Goal: Task Accomplishment & Management: Complete application form

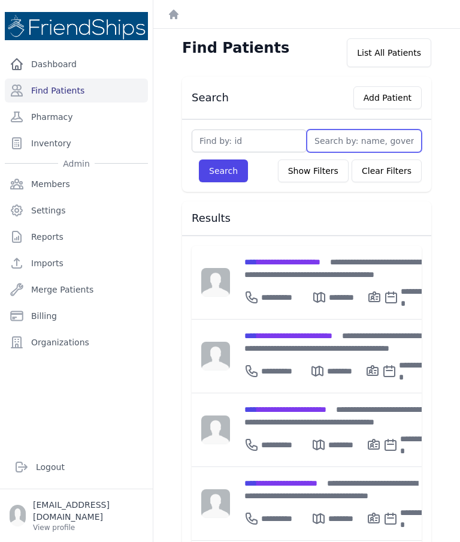
click at [322, 144] on input "text" at bounding box center [364, 140] width 115 height 23
type input "Eli"
type input "Elias"
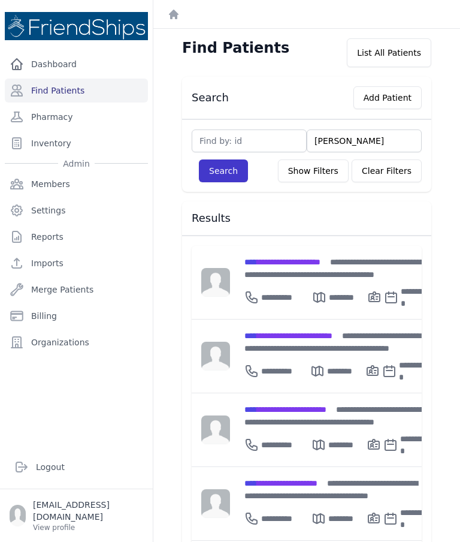
type input "Elias"
click at [224, 181] on button "Search" at bounding box center [223, 170] width 49 height 23
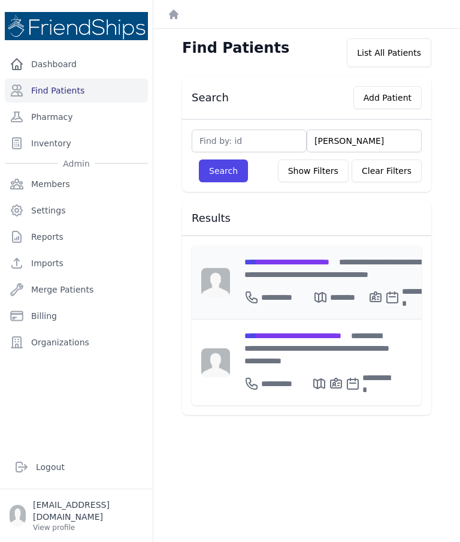
click at [354, 267] on div "**********" at bounding box center [338, 267] width 188 height 25
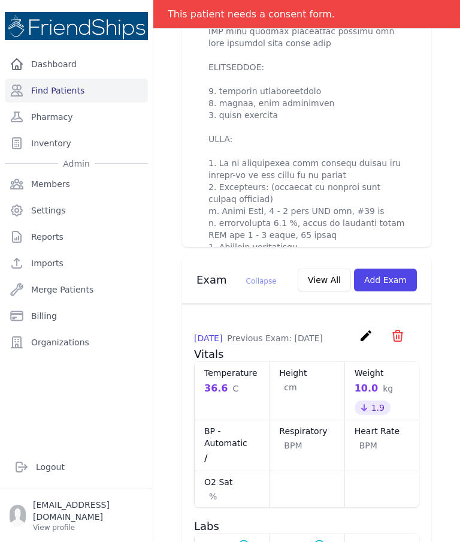
scroll to position [904, 0]
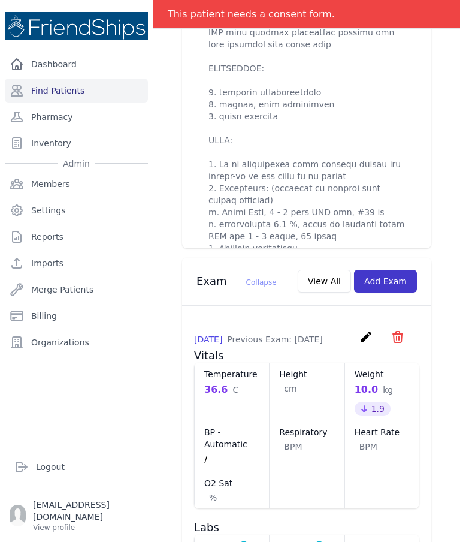
click at [387, 284] on button "Add Exam" at bounding box center [385, 281] width 63 height 23
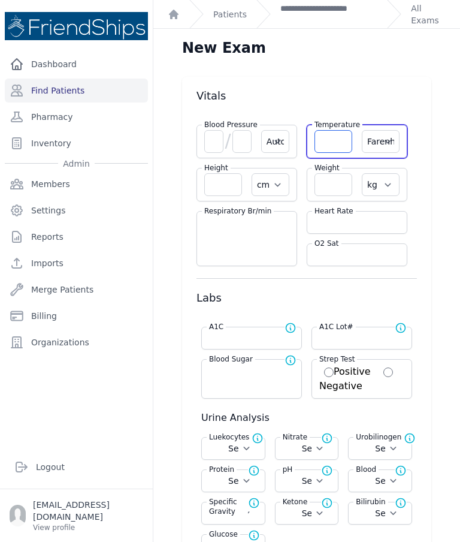
click at [341, 137] on input "number" at bounding box center [334, 141] width 38 height 23
type input "36.6"
click at [388, 140] on select "Farenheit Celcius" at bounding box center [381, 141] width 38 height 23
select select "C"
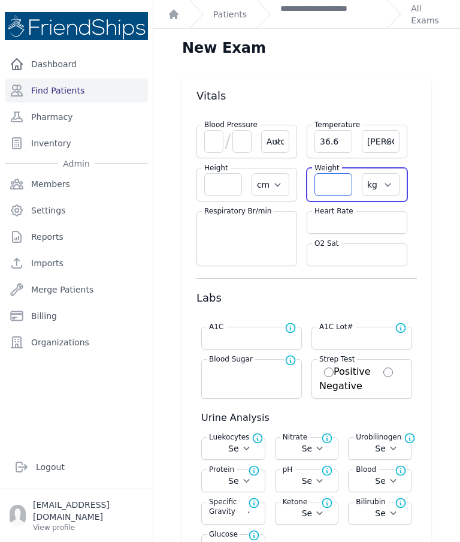
click at [339, 179] on input "number" at bounding box center [334, 184] width 38 height 23
type input "12.6"
click at [366, 227] on input "number" at bounding box center [357, 222] width 85 height 12
select select "Automatic"
select select "cm"
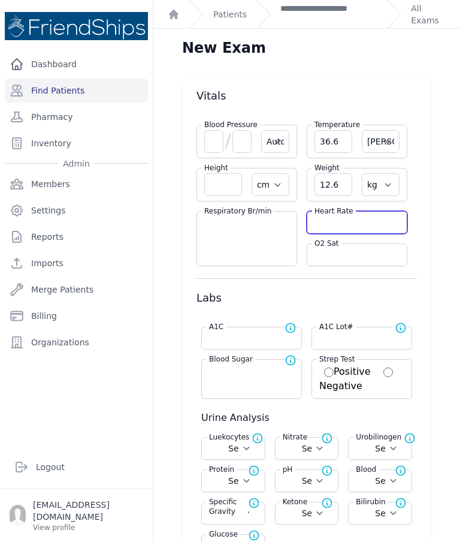
select select "kg"
select select
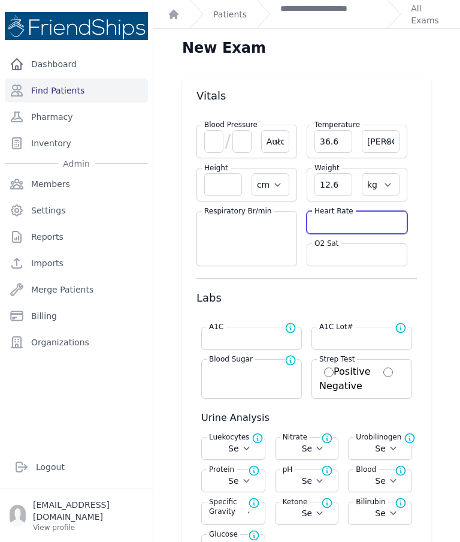
select select
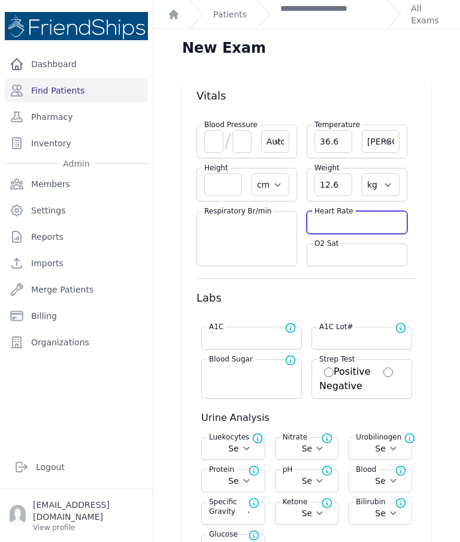
select select
select select "C"
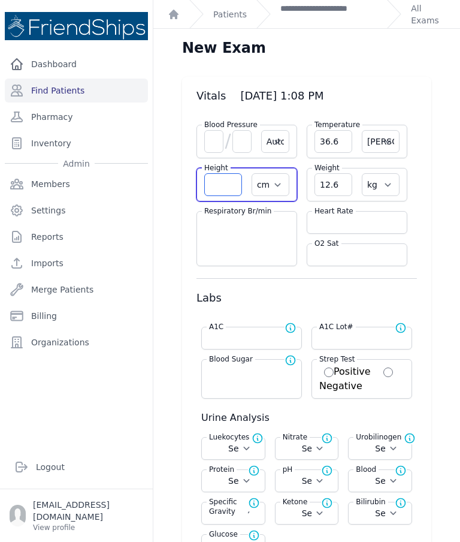
click at [224, 183] on input "number" at bounding box center [223, 184] width 38 height 23
select select "Automatic"
select select "C"
select select "cm"
select select "kg"
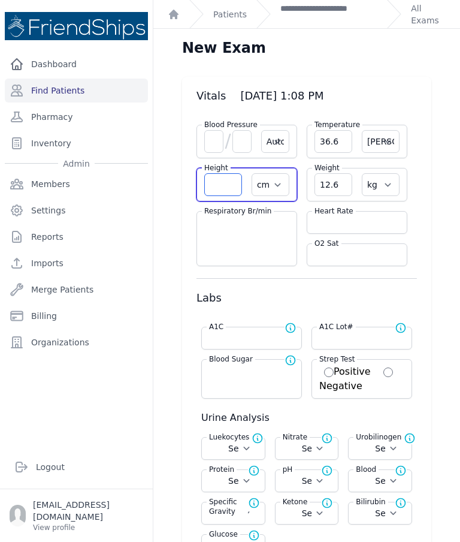
select select
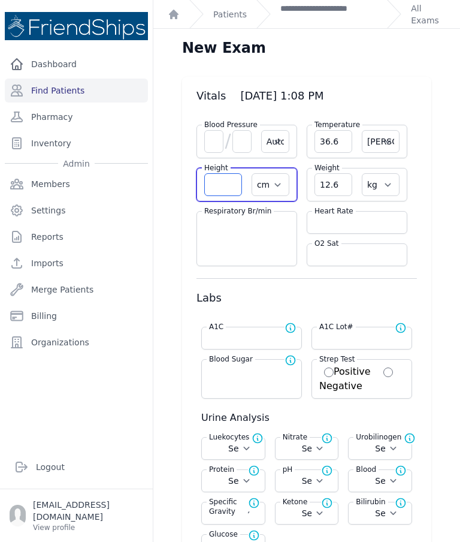
select select
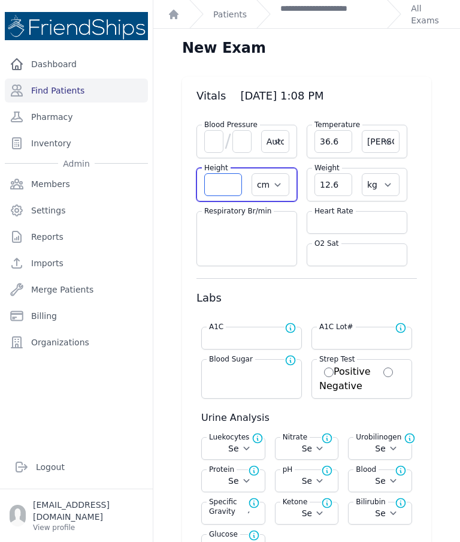
select select "Automatic"
select select "C"
select select "cm"
type input "12.6"
select select "kg"
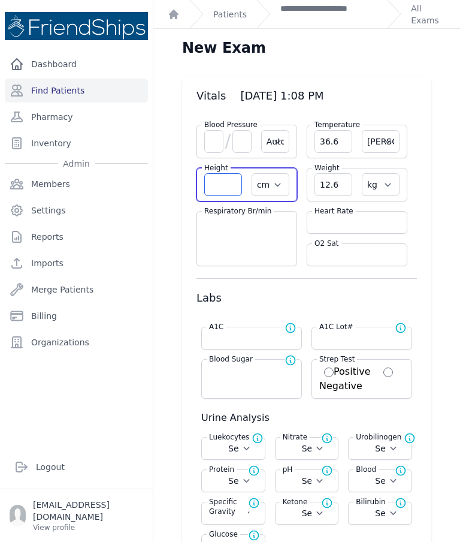
select select
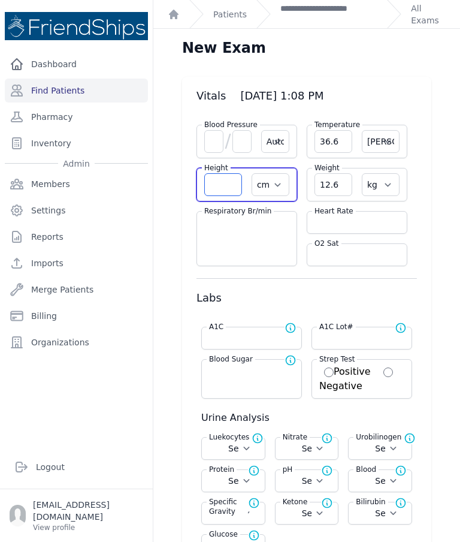
select select
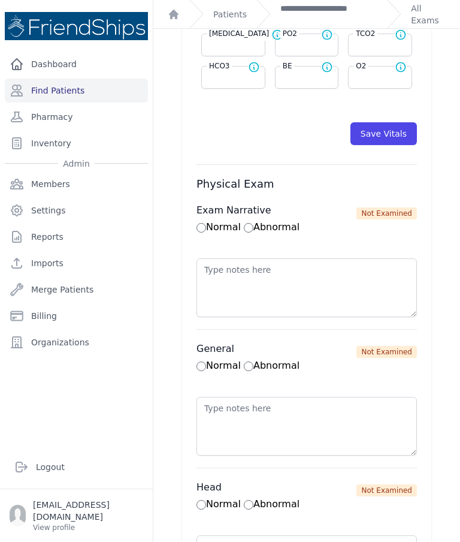
scroll to position [635, 0]
type input "91.1"
click at [395, 131] on button "Save Vitals" at bounding box center [384, 134] width 67 height 23
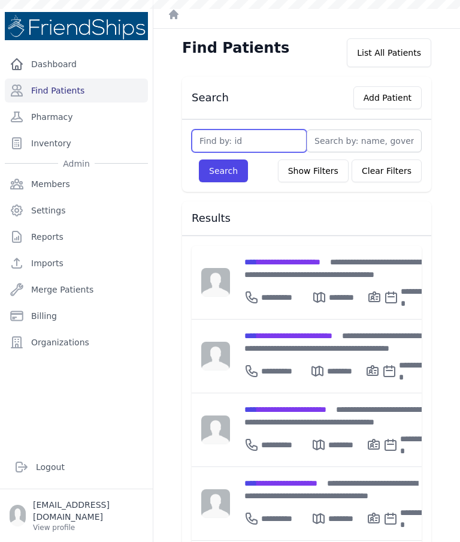
click at [270, 140] on input "text" at bounding box center [249, 140] width 115 height 23
type input "463"
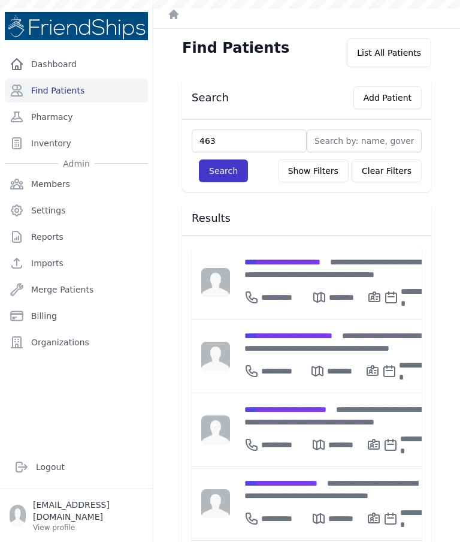
click at [237, 175] on button "Search" at bounding box center [223, 170] width 49 height 23
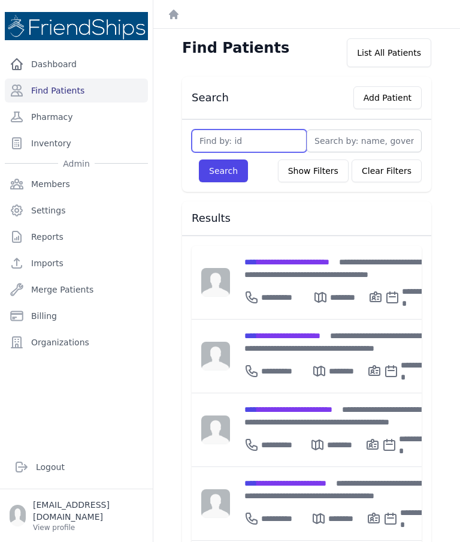
click at [276, 140] on input "text" at bounding box center [249, 140] width 115 height 23
type input "463"
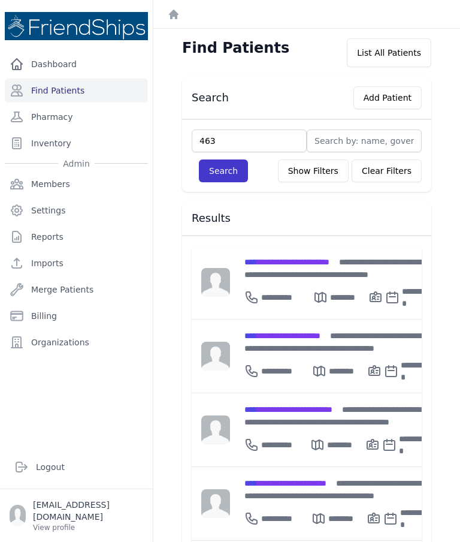
click at [231, 182] on button "Search" at bounding box center [223, 170] width 49 height 23
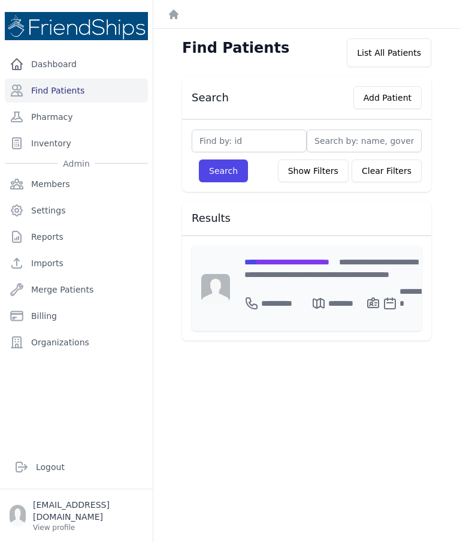
click at [316, 258] on span "**********" at bounding box center [286, 262] width 85 height 8
click at [301, 269] on div "**********" at bounding box center [336, 267] width 185 height 25
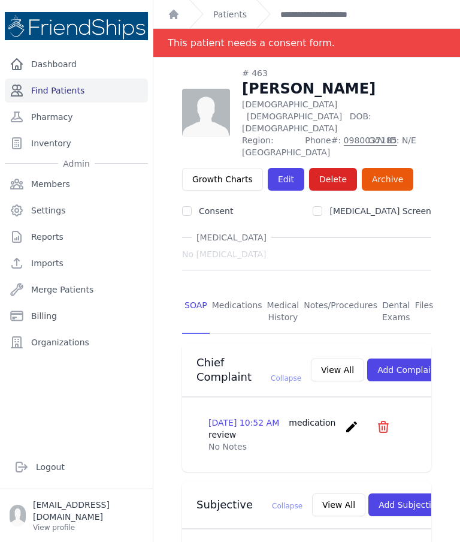
click at [83, 98] on link "Find Patients" at bounding box center [76, 91] width 143 height 24
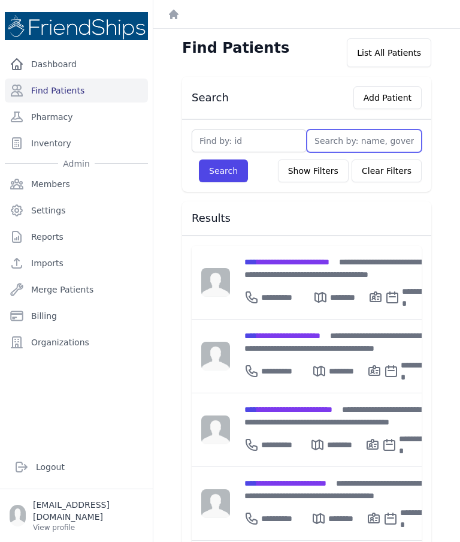
click at [344, 135] on input "text" at bounding box center [364, 140] width 115 height 23
type input "A"
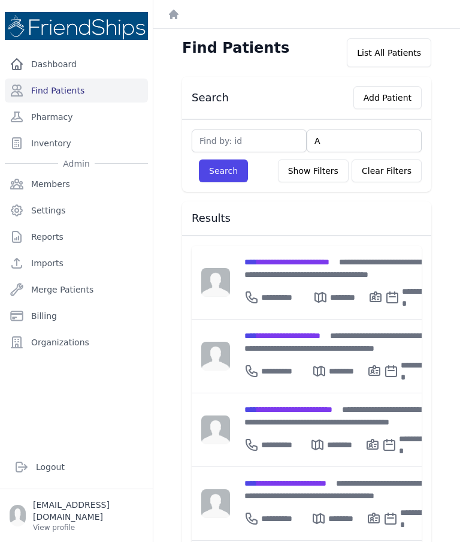
type input "Am"
type input "Amna"
click at [225, 175] on button "Search" at bounding box center [223, 170] width 49 height 23
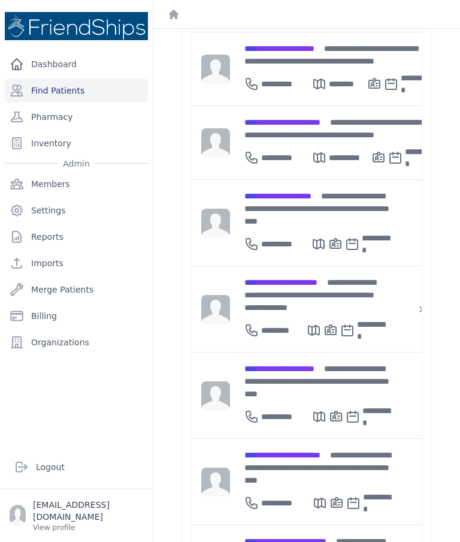
scroll to position [569, 0]
click at [321, 451] on span "**********" at bounding box center [282, 455] width 76 height 8
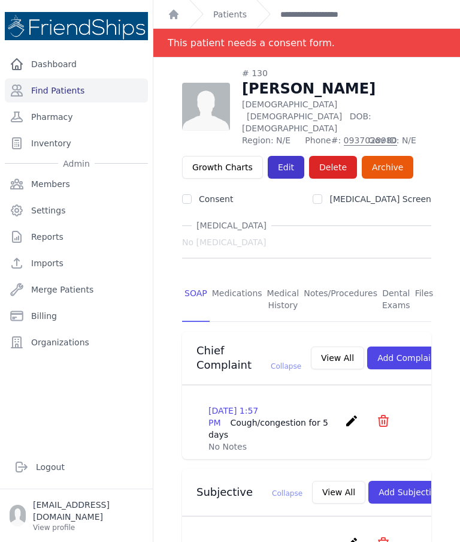
click at [280, 156] on link "Edit" at bounding box center [286, 167] width 37 height 23
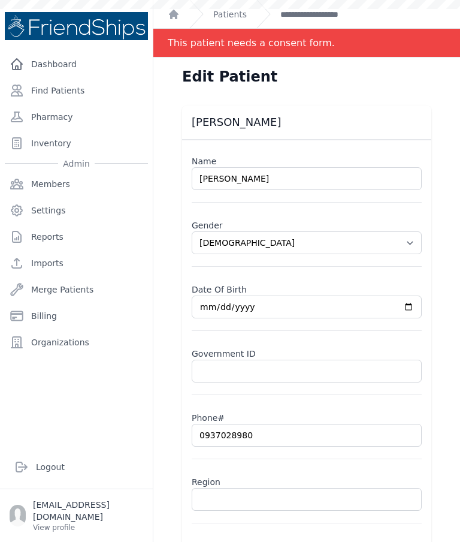
select select "[DEMOGRAPHIC_DATA]"
click at [256, 496] on input "text" at bounding box center [307, 499] width 230 height 23
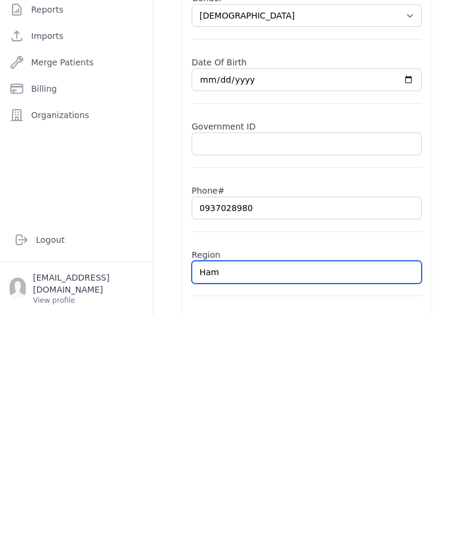
type input "Hama"
select select "female"
type input "Hamad"
select select "female"
type input "Hamadi"
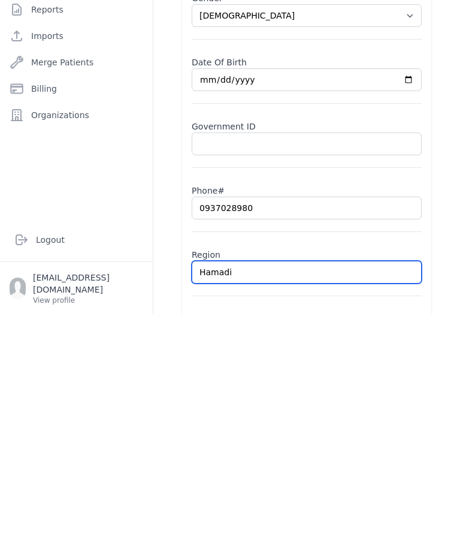
select select "female"
type input "Hamadiya"
select select "female"
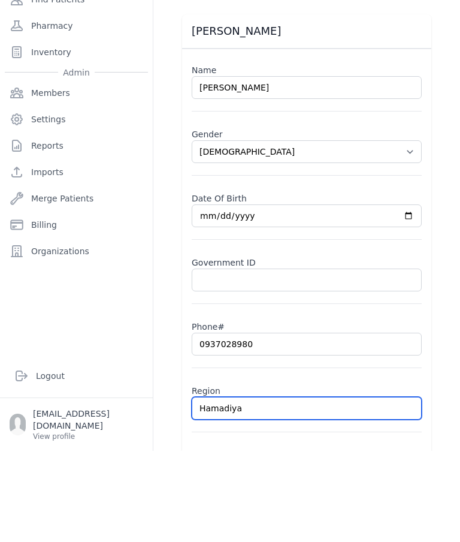
scroll to position [0, 0]
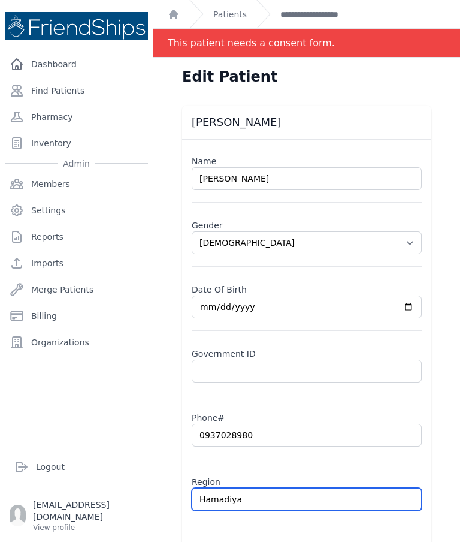
type input "Hamadiya"
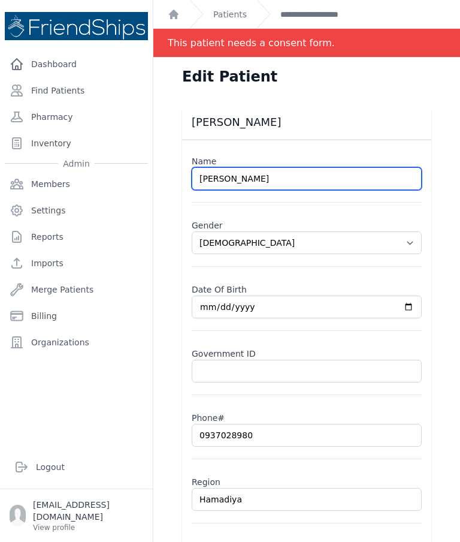
click at [316, 178] on input "Amna Khaled Ghayyad" at bounding box center [307, 178] width 230 height 23
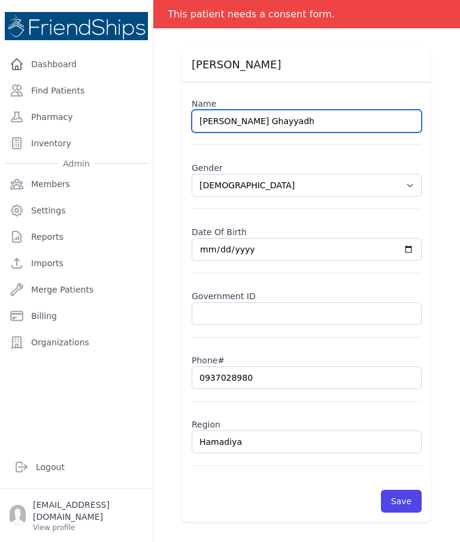
scroll to position [58, 0]
type input "Amna Khaled Ghayyadh"
click at [441, 241] on div "Amna Khaled Ghayyad Name Amna Khaled Ghayyadh Gender Select Gender Male Female …" at bounding box center [307, 285] width 288 height 474
select select "female"
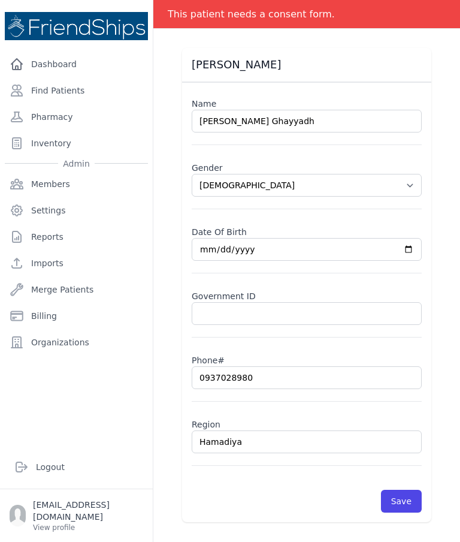
click at [404, 490] on button "Save" at bounding box center [401, 501] width 41 height 23
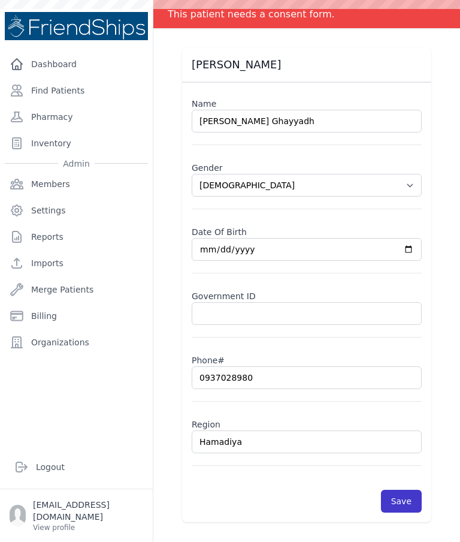
scroll to position [0, 0]
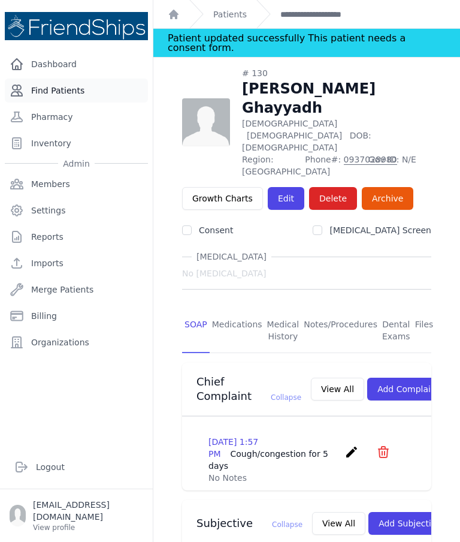
click at [83, 79] on link "Find Patients" at bounding box center [76, 91] width 143 height 24
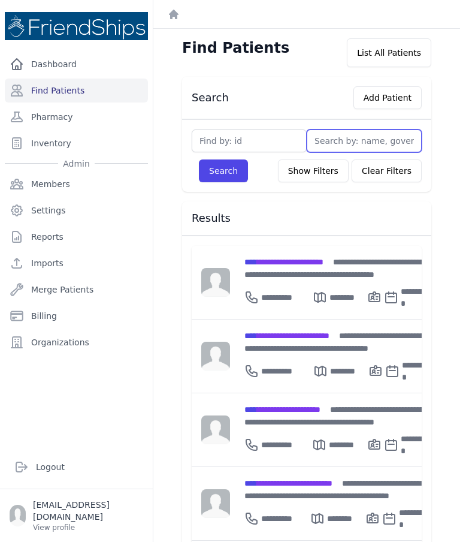
click at [365, 143] on input "text" at bounding box center [364, 140] width 115 height 23
type input "Sanaa"
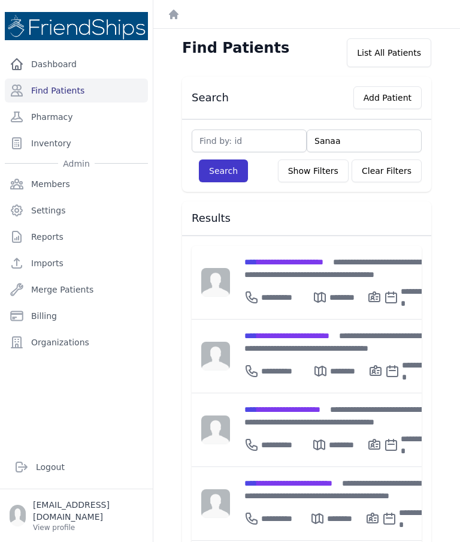
click at [227, 181] on button "Search" at bounding box center [223, 170] width 49 height 23
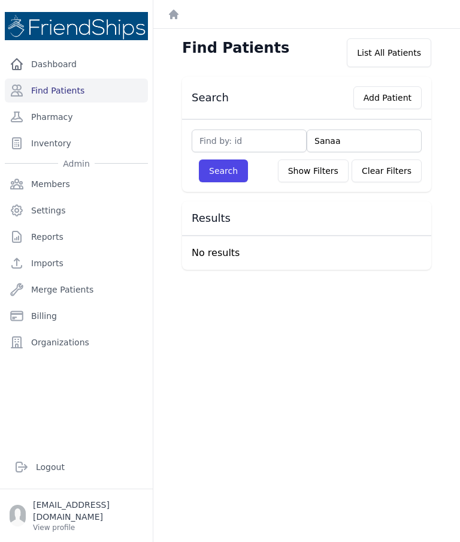
click at [363, 144] on input "Sanaa" at bounding box center [364, 140] width 115 height 23
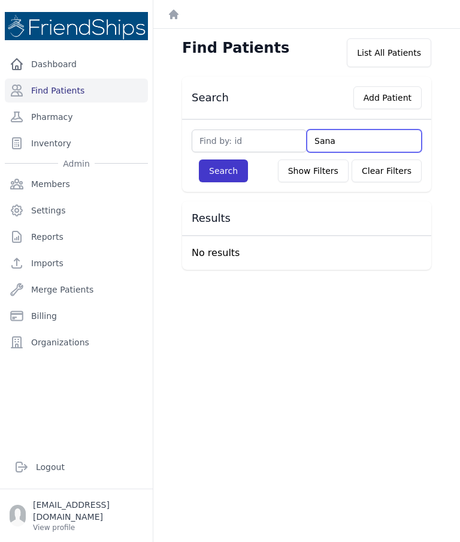
type input "Sana"
click at [224, 173] on button "Search" at bounding box center [223, 170] width 49 height 23
click at [358, 151] on input "Sana" at bounding box center [364, 140] width 115 height 23
type input "Sa"
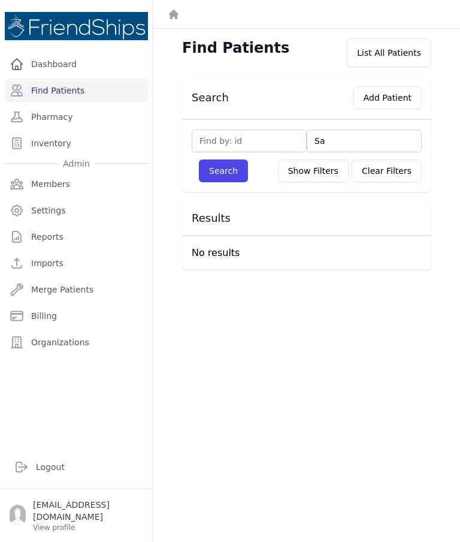
type input "S"
type input "Hase"
type input "Haseg"
type input "Hase"
type input "Haseh"
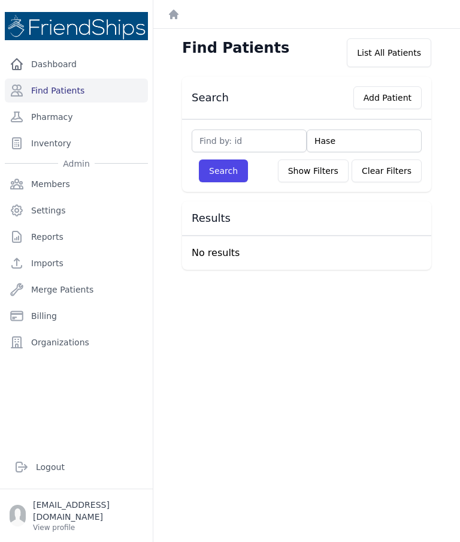
type input "Has"
type input "Hashem"
click at [234, 173] on button "Search" at bounding box center [223, 170] width 49 height 23
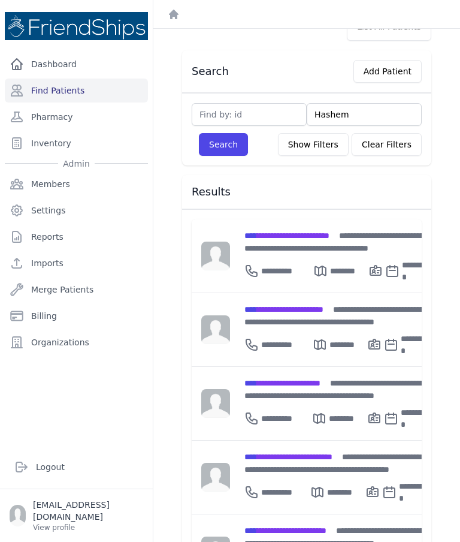
scroll to position [27, 0]
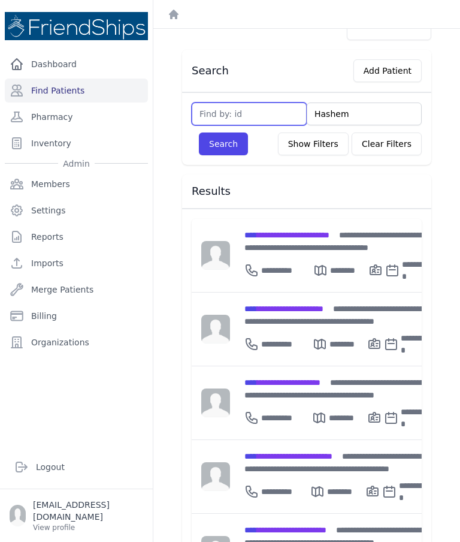
click at [231, 123] on input "text" at bounding box center [249, 113] width 115 height 23
click at [225, 142] on button "Search" at bounding box center [223, 143] width 49 height 23
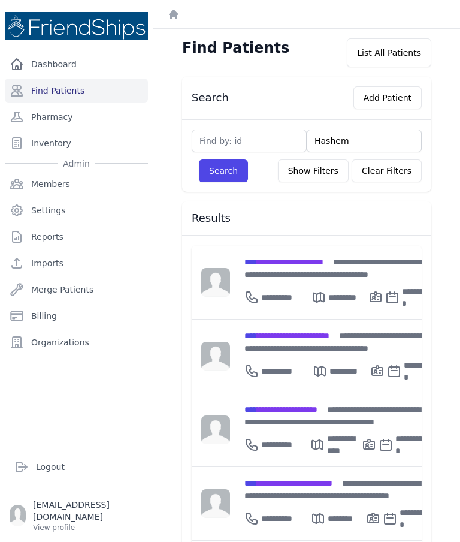
scroll to position [0, 0]
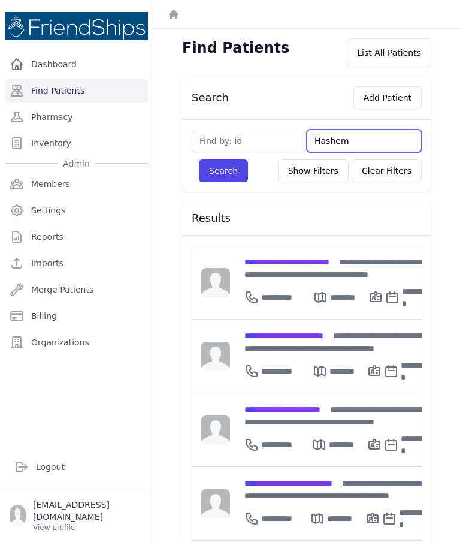
click at [361, 138] on input "Hashem" at bounding box center [364, 140] width 115 height 23
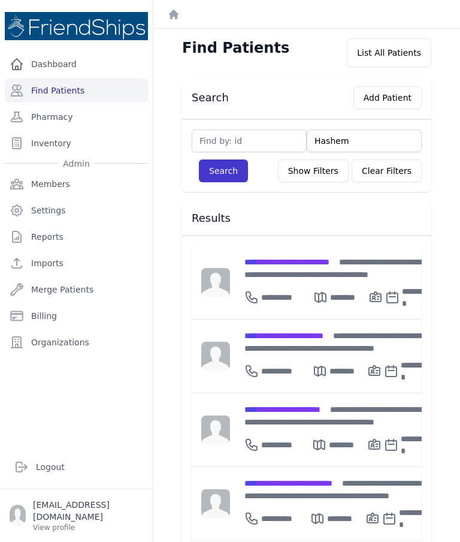
click at [224, 182] on button "Search" at bounding box center [223, 170] width 49 height 23
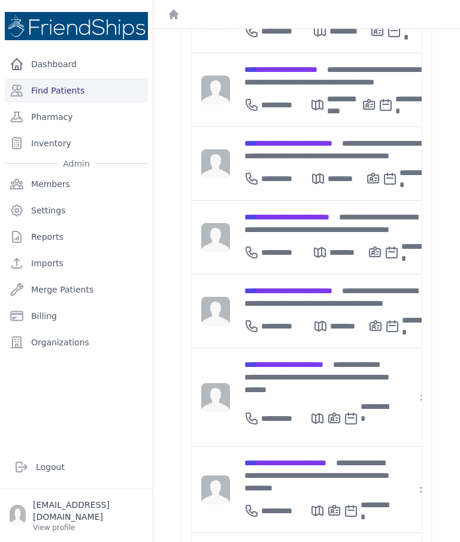
scroll to position [339, 0]
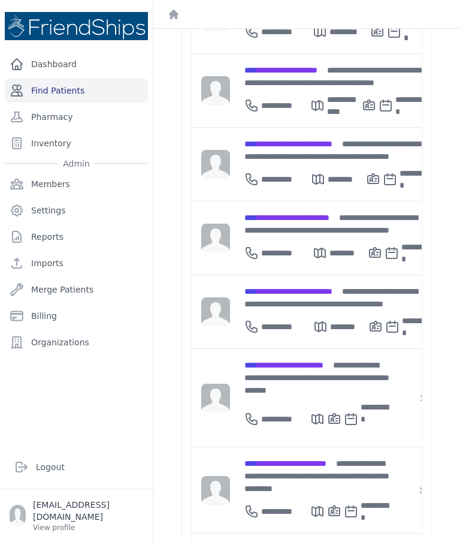
click at [68, 92] on link "Find Patients" at bounding box center [76, 91] width 143 height 24
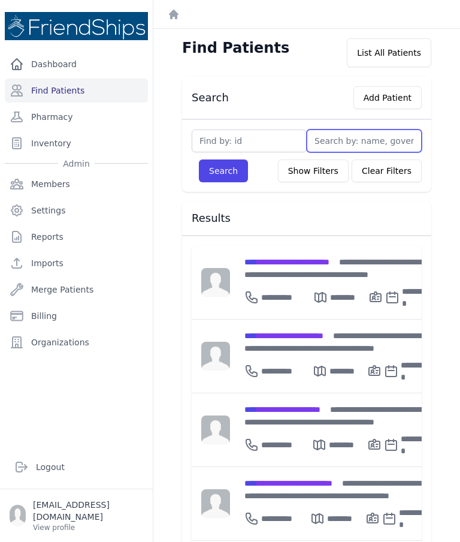
click at [351, 147] on input "text" at bounding box center [364, 140] width 115 height 23
type input "Sa"
type input "Sana"
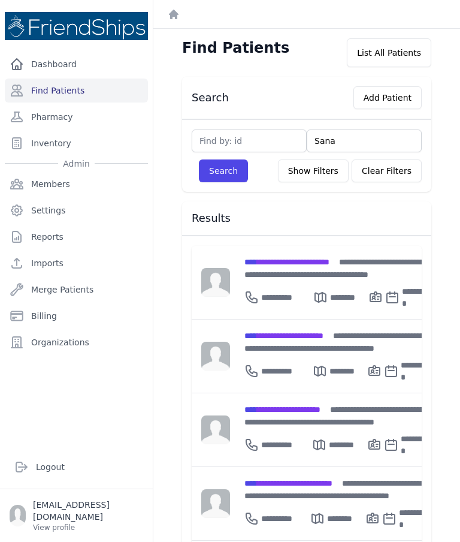
type input "Sanaa"
click at [236, 192] on div "Search Add Patient [GEOGRAPHIC_DATA] Search Show Filters Clear Filters Filter B…" at bounding box center [307, 534] width 288 height 915
click at [224, 173] on button "Search" at bounding box center [223, 170] width 49 height 23
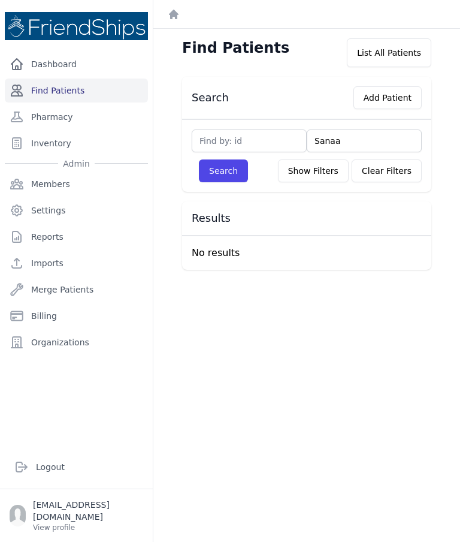
click at [64, 102] on link "Find Patients" at bounding box center [76, 91] width 143 height 24
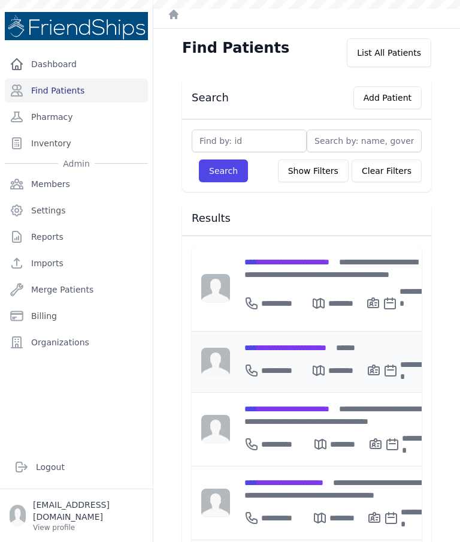
click at [327, 346] on span "**********" at bounding box center [285, 347] width 82 height 8
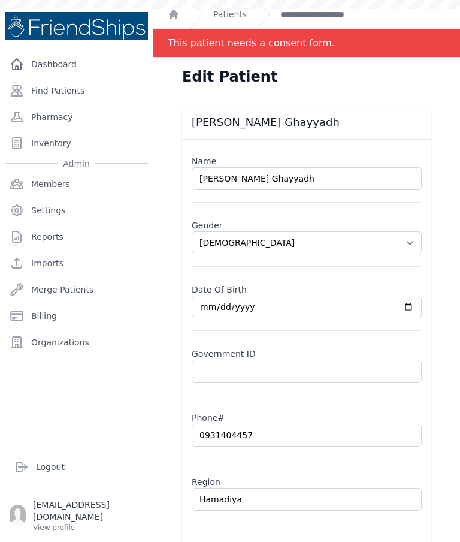
select select "[DEMOGRAPHIC_DATA]"
click at [81, 94] on link "Find Patients" at bounding box center [76, 91] width 143 height 24
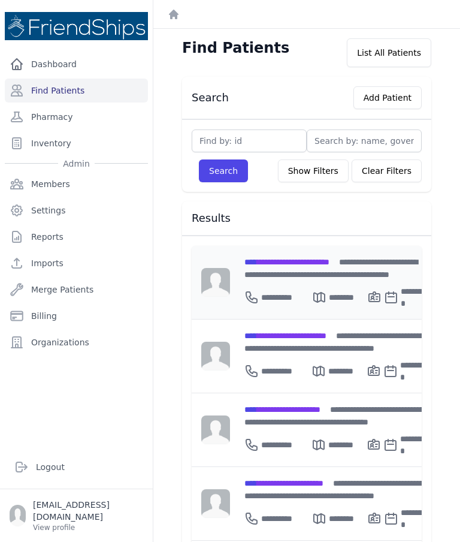
click at [301, 255] on div "**********" at bounding box center [337, 267] width 186 height 25
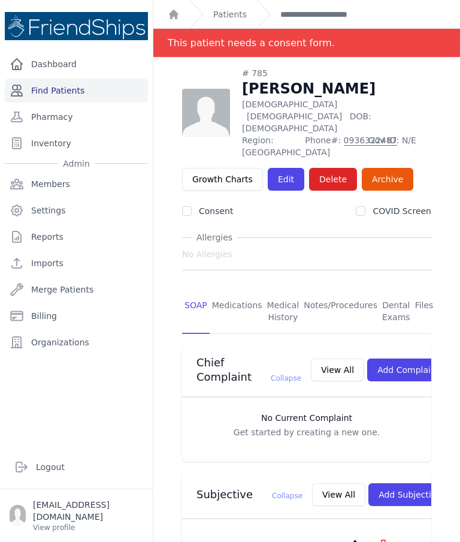
click at [105, 94] on link "Find Patients" at bounding box center [76, 91] width 143 height 24
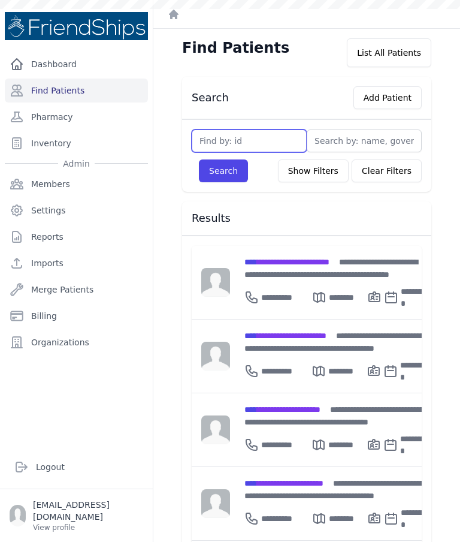
click at [264, 140] on input "text" at bounding box center [249, 140] width 115 height 23
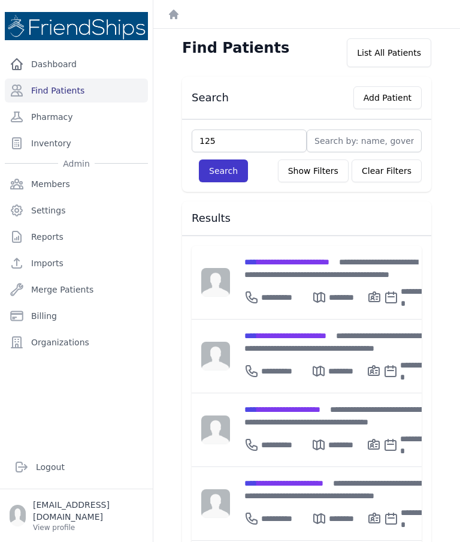
type input "125"
click at [225, 173] on button "Search" at bounding box center [223, 170] width 49 height 23
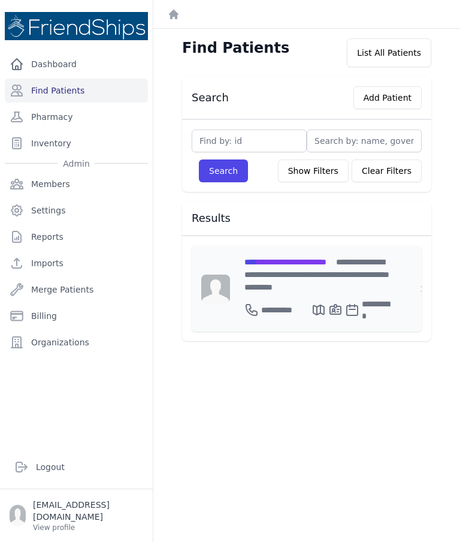
click at [283, 267] on div "**********" at bounding box center [317, 274] width 146 height 38
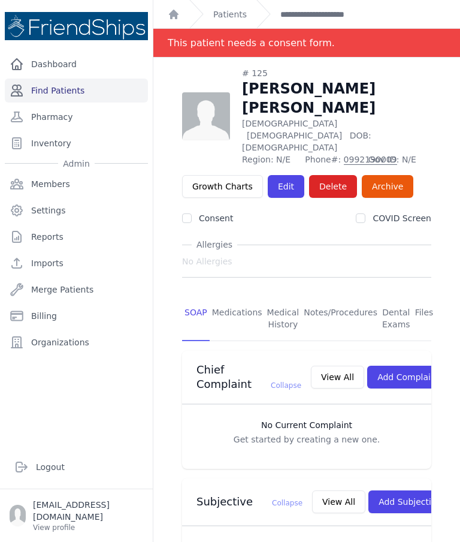
click at [98, 87] on link "Find Patients" at bounding box center [76, 91] width 143 height 24
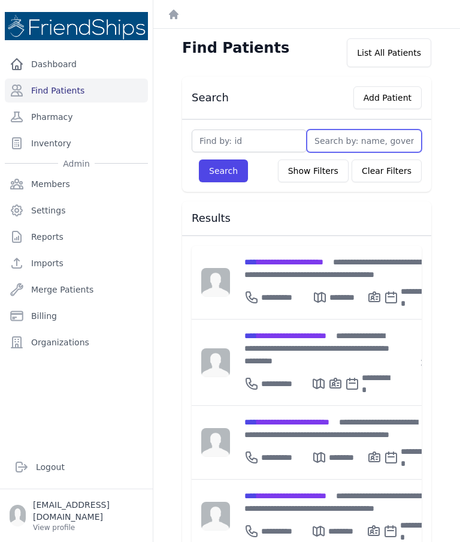
click at [357, 146] on input "text" at bounding box center [364, 140] width 115 height 23
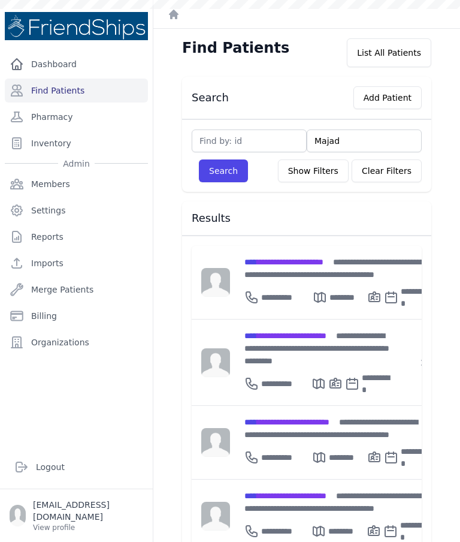
click at [221, 189] on div "Majad Search Show Filters Clear Filters Filter By Age [DEMOGRAPHIC_DATA] 21-40 …" at bounding box center [306, 155] width 249 height 73
click at [218, 176] on button "Search" at bounding box center [223, 170] width 49 height 23
type input "Majad"
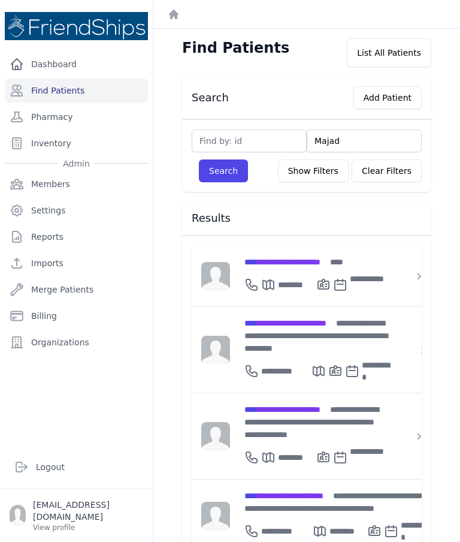
click at [234, 177] on button "Search" at bounding box center [223, 170] width 49 height 23
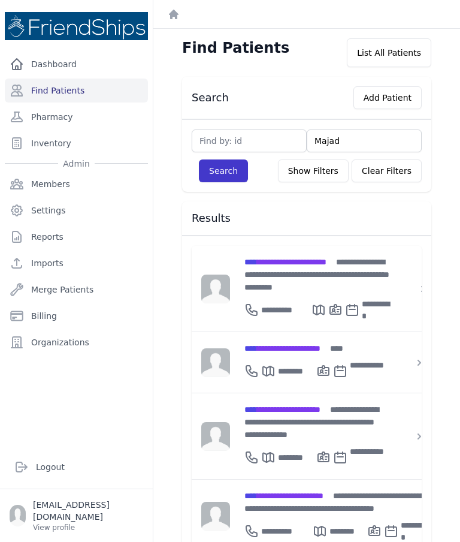
click at [217, 170] on button "Search" at bounding box center [223, 170] width 49 height 23
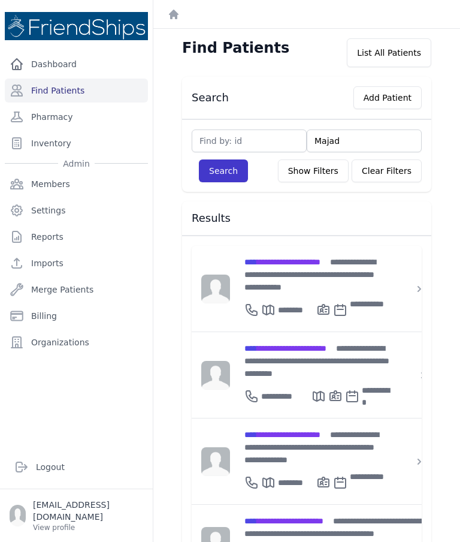
click at [230, 166] on button "Search" at bounding box center [223, 170] width 49 height 23
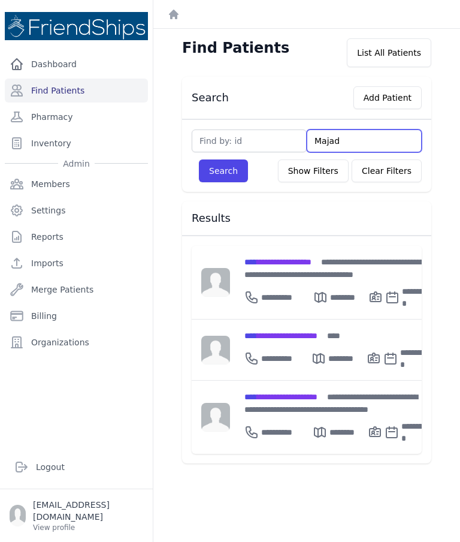
click at [410, 140] on input "Majad" at bounding box center [364, 140] width 115 height 23
type input "M"
type input "Ha"
type input "Ham"
type input "Hamad"
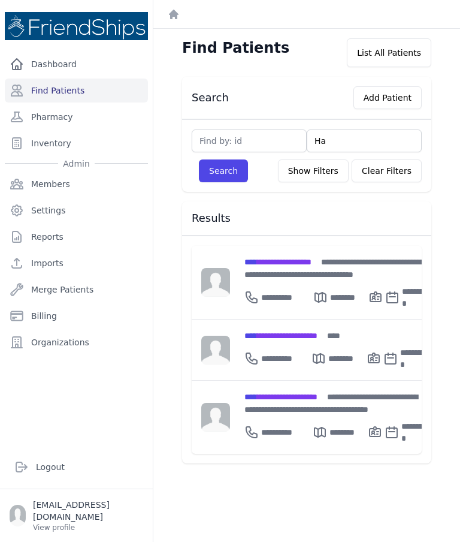
type input "H"
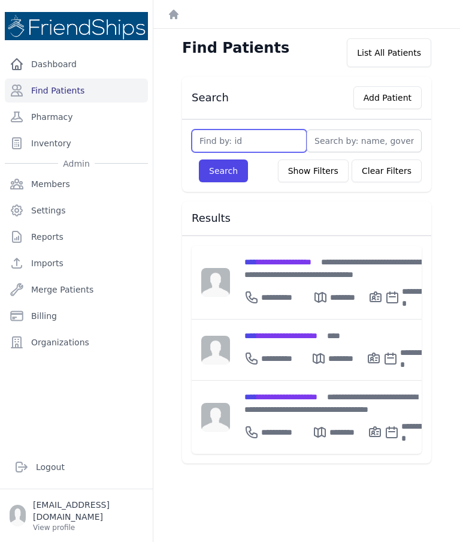
click at [236, 136] on input "text" at bounding box center [249, 140] width 115 height 23
type input "804"
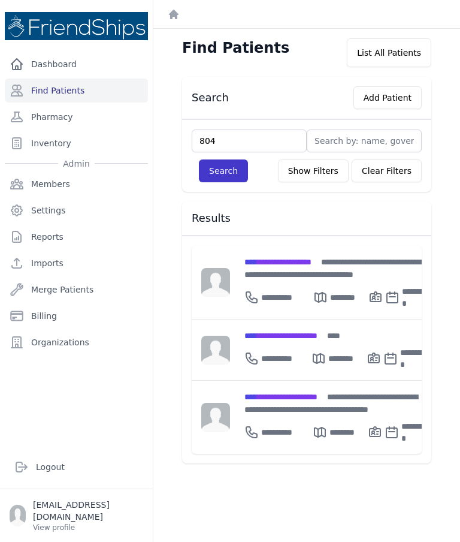
click at [218, 174] on button "Search" at bounding box center [223, 170] width 49 height 23
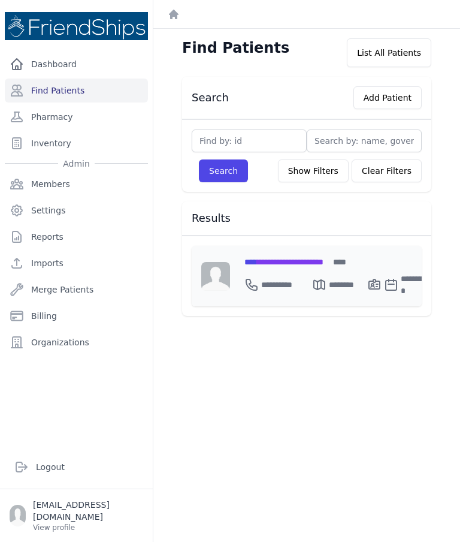
click at [323, 262] on span "**********" at bounding box center [283, 262] width 79 height 8
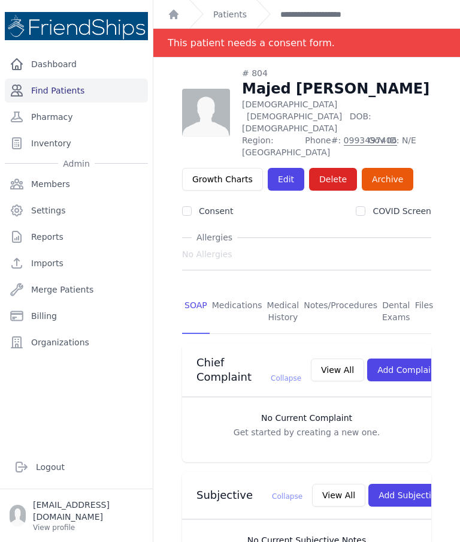
click at [84, 87] on link "Find Patients" at bounding box center [76, 91] width 143 height 24
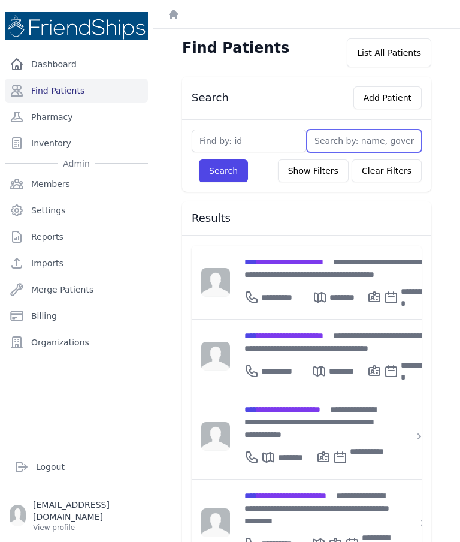
click at [349, 135] on input "text" at bounding box center [364, 140] width 115 height 23
type input "Ibrahi"
type input "Ibrahim"
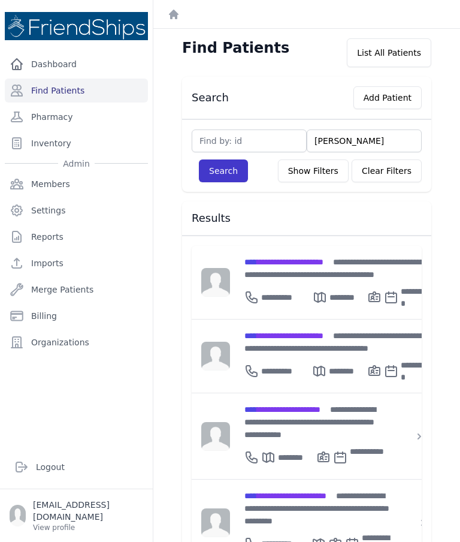
click at [230, 180] on button "Search" at bounding box center [223, 170] width 49 height 23
click at [221, 172] on button "Search" at bounding box center [223, 170] width 49 height 23
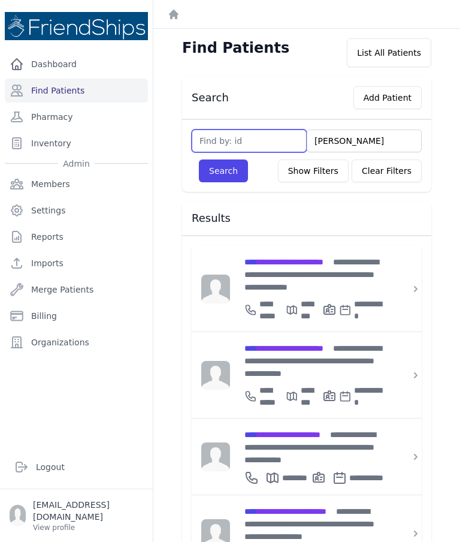
click at [252, 145] on input "text" at bounding box center [249, 140] width 115 height 23
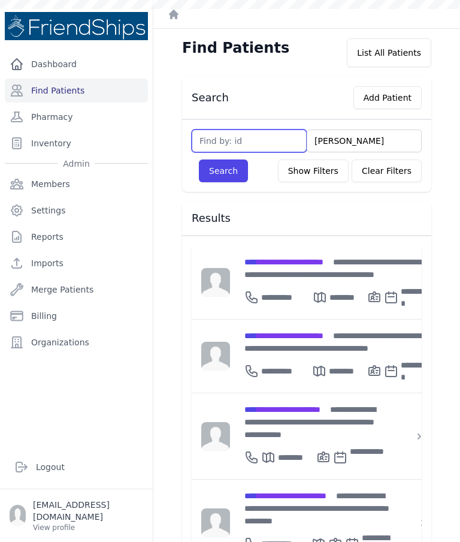
click at [267, 150] on input "text" at bounding box center [249, 140] width 115 height 23
type input "601"
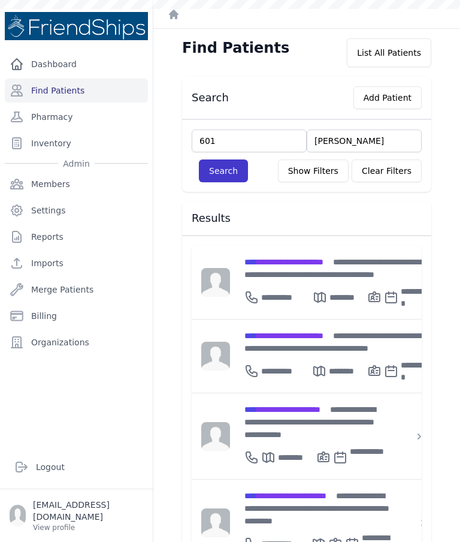
click at [216, 176] on button "Search" at bounding box center [223, 170] width 49 height 23
type input "Ibrahim"
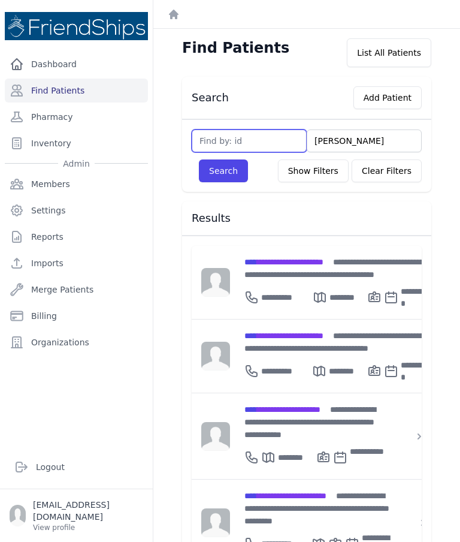
click at [241, 147] on input "text" at bounding box center [249, 140] width 115 height 23
click at [363, 142] on input "Ibrahim" at bounding box center [364, 140] width 115 height 23
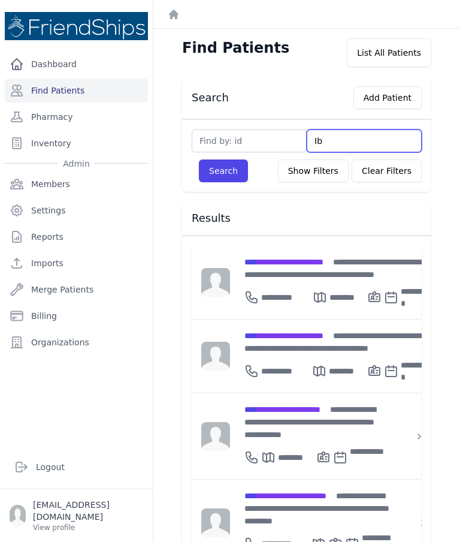
type input "I"
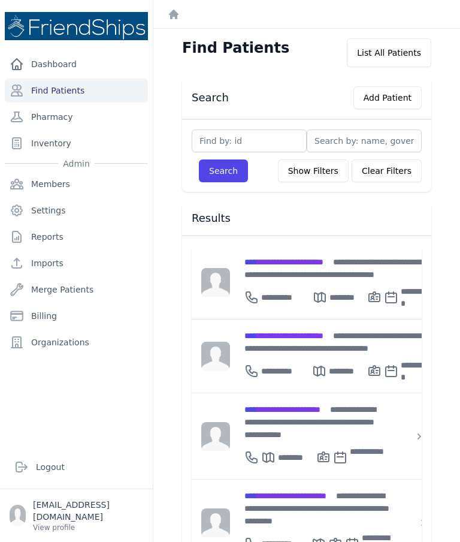
click at [255, 134] on input "text" at bounding box center [249, 140] width 115 height 23
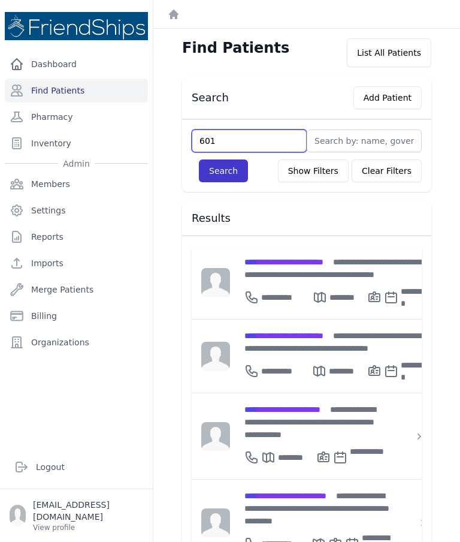
type input "601"
click at [216, 177] on button "Search" at bounding box center [223, 170] width 49 height 23
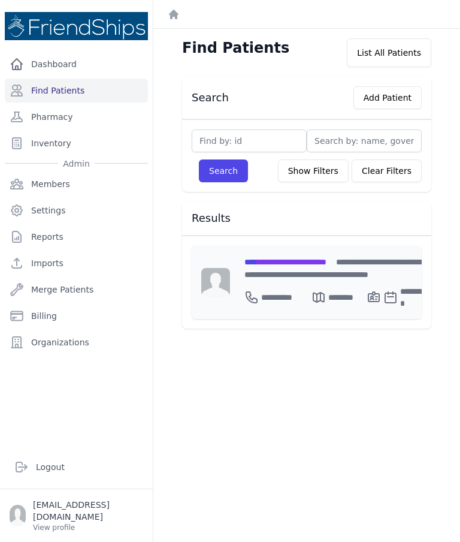
click at [307, 267] on div "**********" at bounding box center [336, 267] width 185 height 25
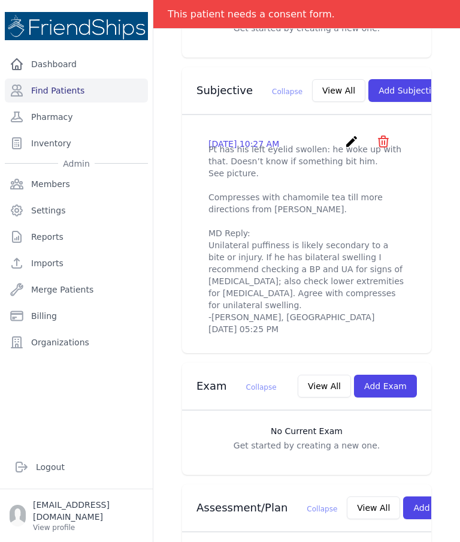
scroll to position [422, 0]
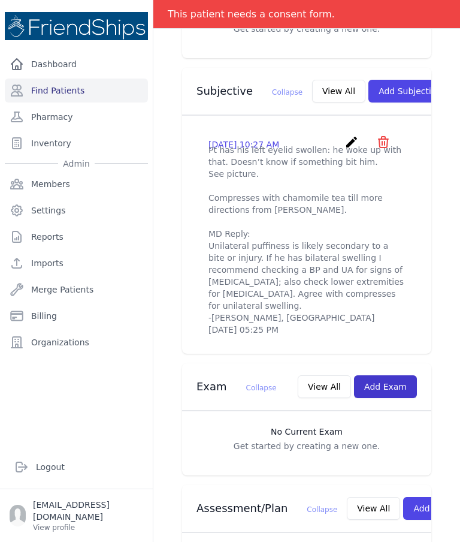
click at [388, 375] on button "Add Exam" at bounding box center [385, 386] width 63 height 23
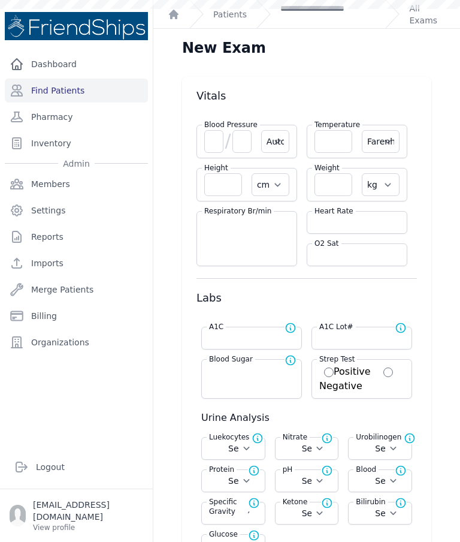
click at [337, 138] on input "number" at bounding box center [334, 141] width 38 height 23
type input "36.8"
click at [394, 136] on select "Farenheit [PERSON_NAME]" at bounding box center [381, 141] width 38 height 23
select select "C"
click at [205, 138] on input "number" at bounding box center [213, 141] width 19 height 23
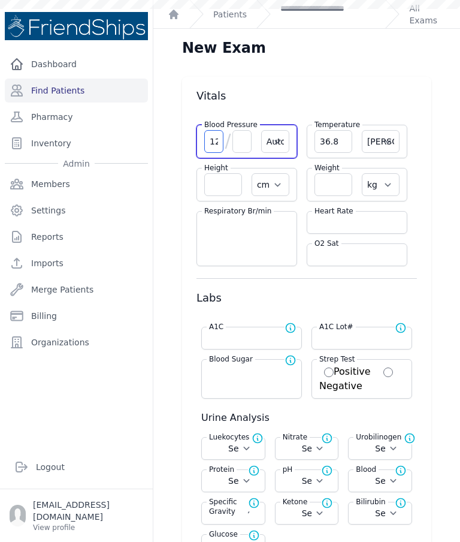
type input "124"
click at [249, 138] on input "number" at bounding box center [242, 141] width 19 height 23
type input "50"
click at [339, 224] on input "number" at bounding box center [357, 222] width 85 height 12
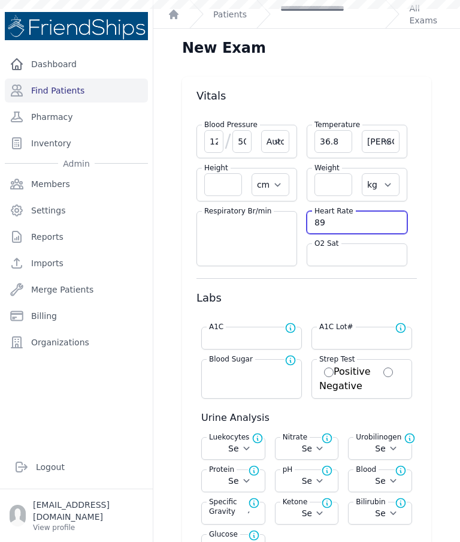
type input "89"
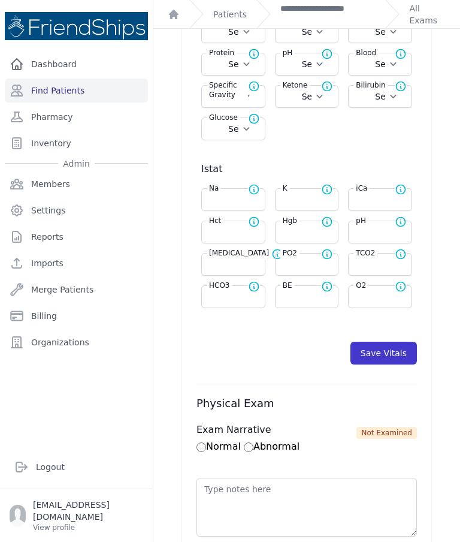
scroll to position [415, 0]
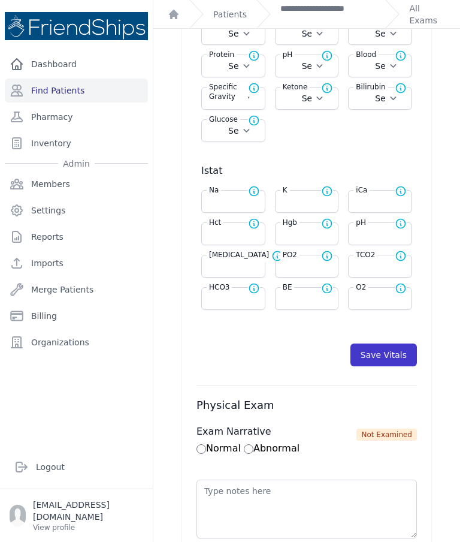
click at [396, 358] on button "Save Vitals" at bounding box center [384, 354] width 67 height 23
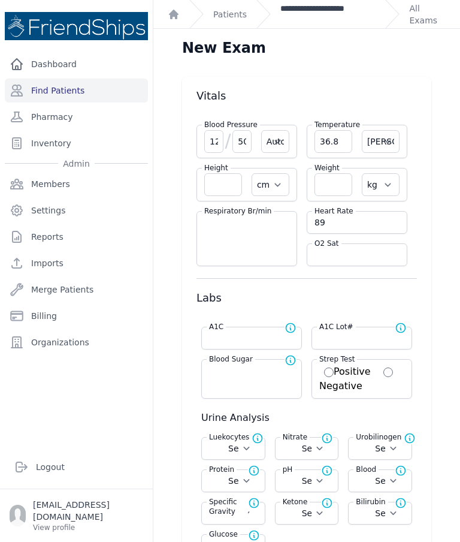
click at [304, 16] on link "**********" at bounding box center [327, 14] width 95 height 24
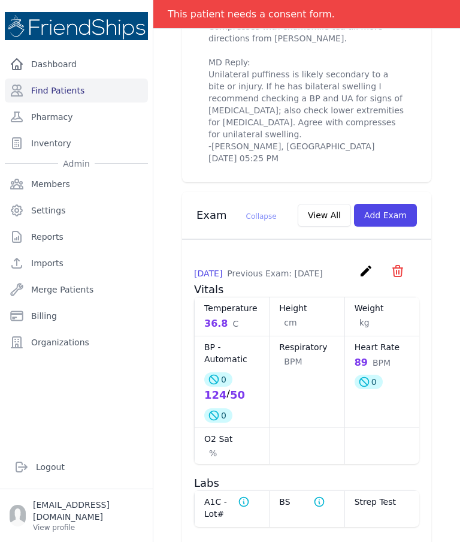
scroll to position [595, 0]
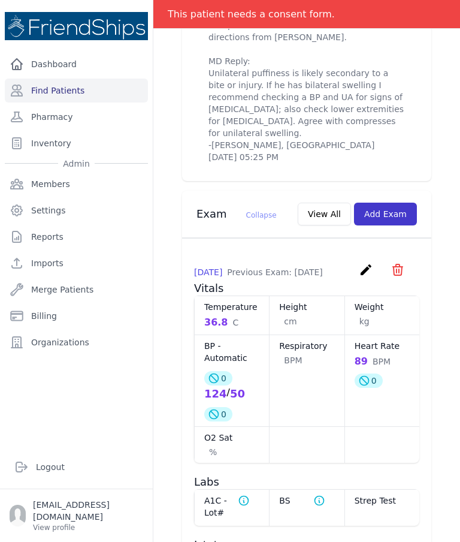
click at [393, 203] on button "Add Exam" at bounding box center [385, 214] width 63 height 23
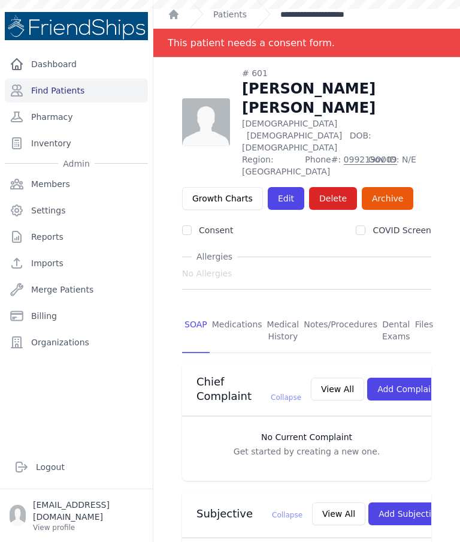
click at [320, 19] on link "**********" at bounding box center [328, 14] width 96 height 12
click at [333, 19] on link "**********" at bounding box center [328, 14] width 96 height 12
click at [334, 13] on link "**********" at bounding box center [328, 14] width 96 height 12
click at [344, 19] on link "**********" at bounding box center [328, 14] width 96 height 12
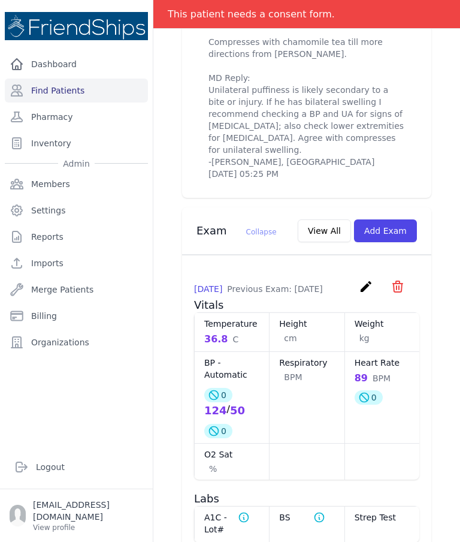
scroll to position [578, 0]
click at [370, 280] on icon "create" at bounding box center [366, 287] width 14 height 14
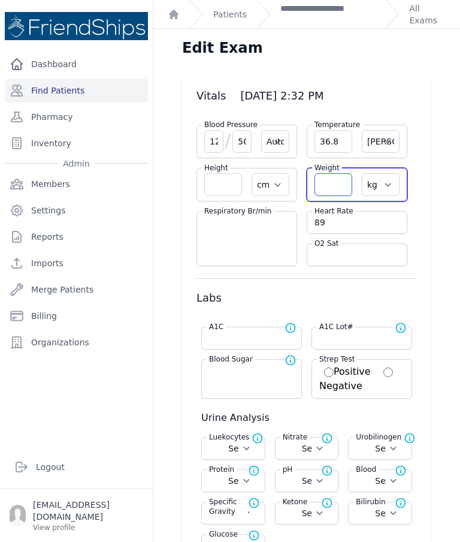
click at [331, 187] on input "number" at bounding box center [334, 184] width 38 height 23
type input "45.6"
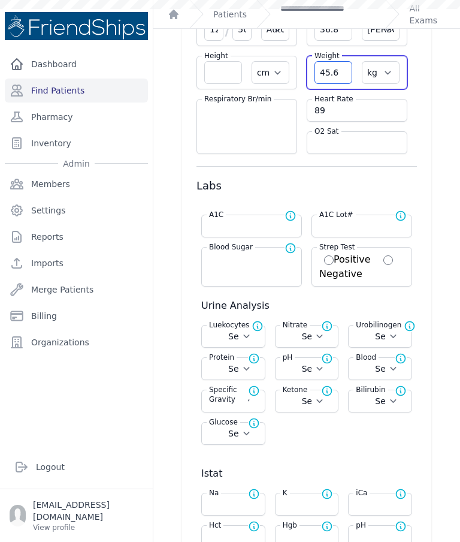
select select "Automatic"
select select "C"
select select "cm"
select select "kg"
select select
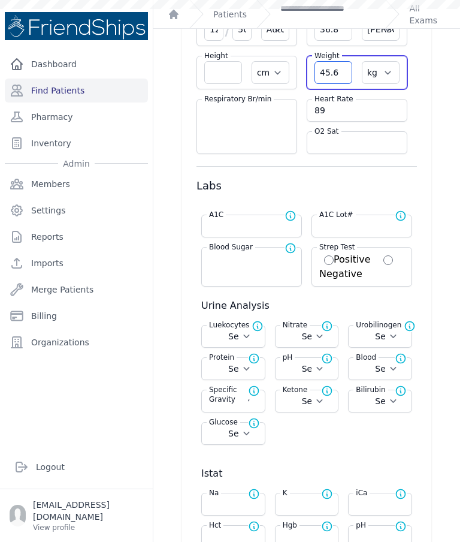
select select
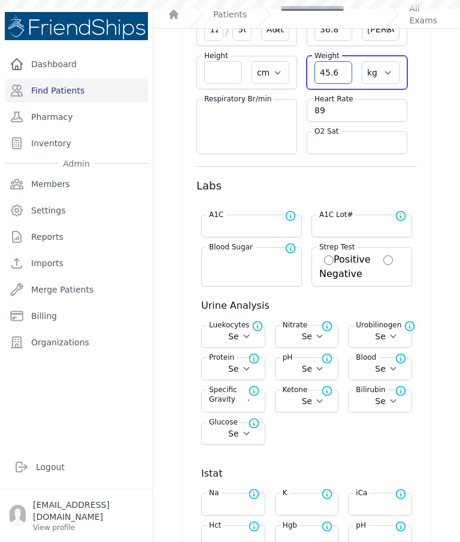
select select
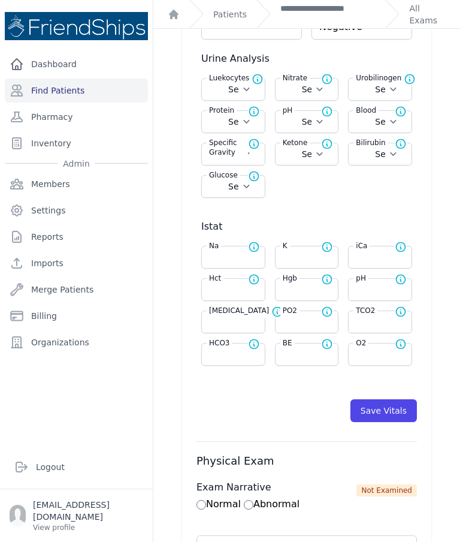
scroll to position [354, 0]
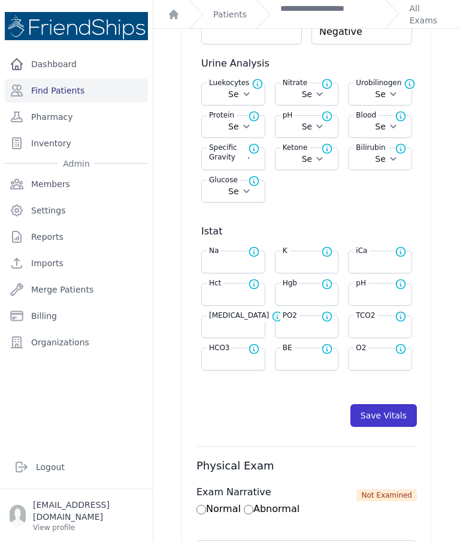
click at [387, 420] on button "Save Vitals" at bounding box center [384, 415] width 67 height 23
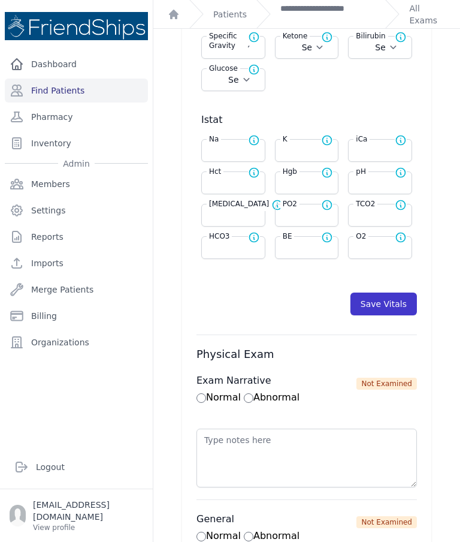
scroll to position [571, 0]
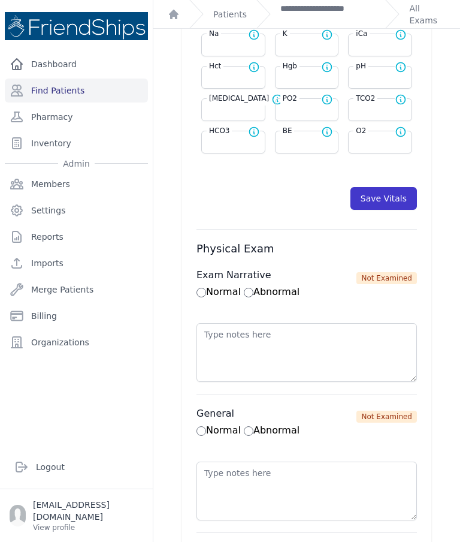
click at [396, 208] on button "Save Vitals" at bounding box center [384, 198] width 67 height 23
click at [397, 197] on button "Save Vitals" at bounding box center [384, 198] width 67 height 23
click at [319, 20] on link "**********" at bounding box center [327, 14] width 95 height 24
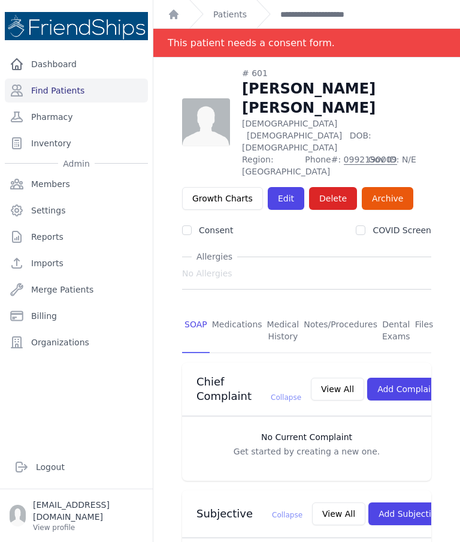
scroll to position [48, 0]
click at [79, 514] on p "[EMAIL_ADDRESS][DOMAIN_NAME]" at bounding box center [88, 511] width 110 height 24
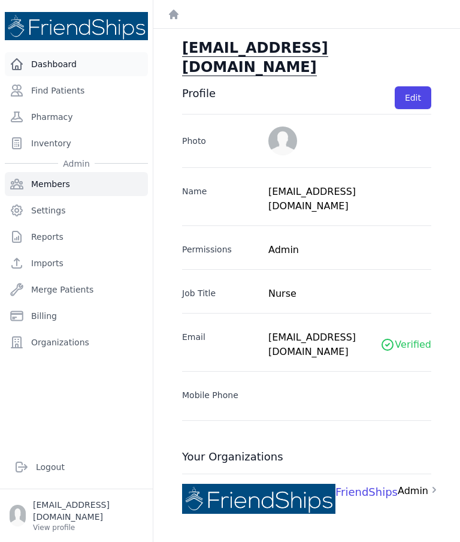
click at [46, 71] on link "Dashboard" at bounding box center [76, 64] width 143 height 24
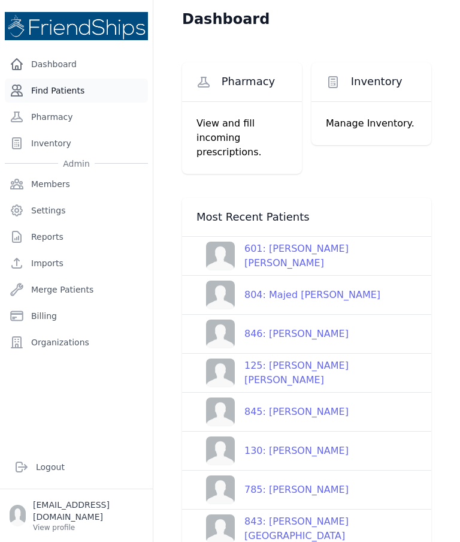
click at [49, 83] on link "Find Patients" at bounding box center [76, 91] width 143 height 24
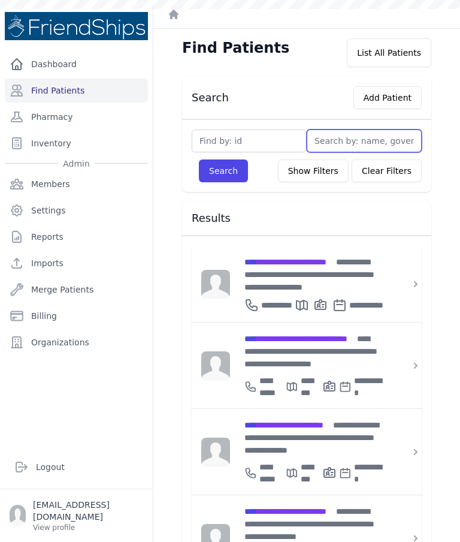
click at [379, 148] on input "text" at bounding box center [364, 140] width 115 height 23
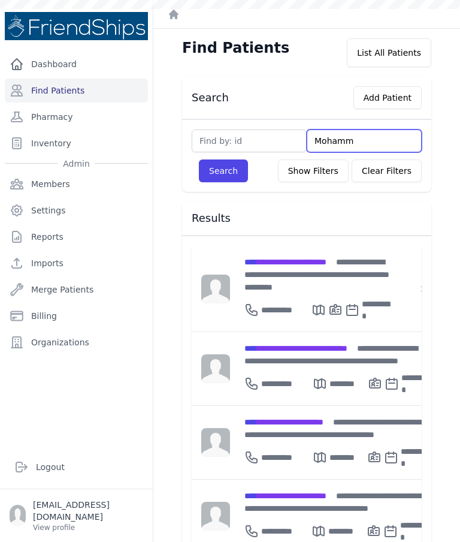
type input "Mohamma"
type input "Mohammad"
type input "Mohammad gh"
type input "Mohammad gha"
type input "Mohammad ghayya"
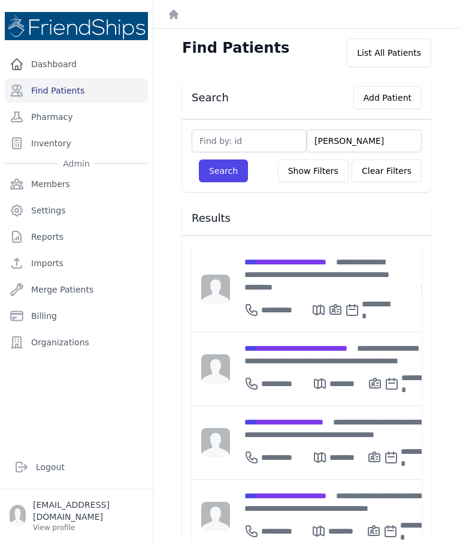
type input "Mohammad ghayyadh"
type input "Mohammad Ghayyadh"
click at [223, 171] on button "Search" at bounding box center [223, 170] width 49 height 23
click at [361, 151] on input "Mohammad Ghayyadh" at bounding box center [364, 140] width 115 height 23
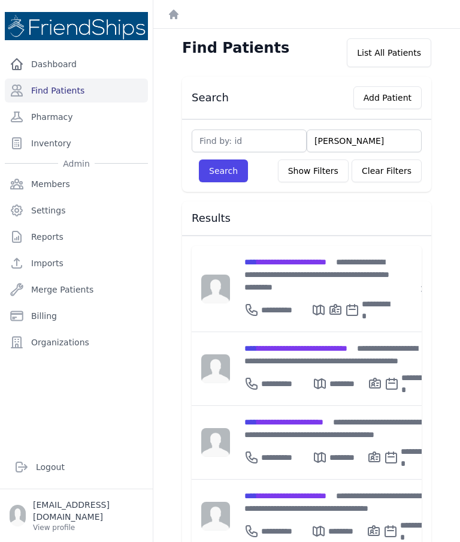
scroll to position [0, 0]
click at [363, 141] on input "Mohammad Ghayyadh" at bounding box center [364, 140] width 115 height 23
click at [344, 133] on input "Mohammad Ghayyadh" at bounding box center [364, 140] width 115 height 23
click at [342, 132] on input "Mohammad Ghayyadh" at bounding box center [364, 140] width 115 height 23
type input "ad Ghayyadh"
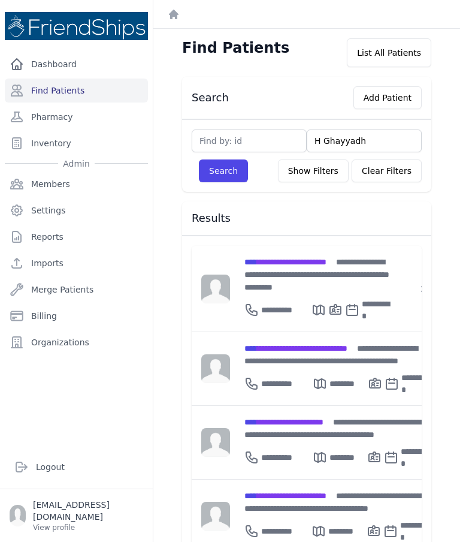
type input "Hu Ghayyadh"
type input "Husse Ghayyadh"
type input "Hussein Ghayyadh"
click at [223, 171] on button "Search" at bounding box center [223, 170] width 49 height 23
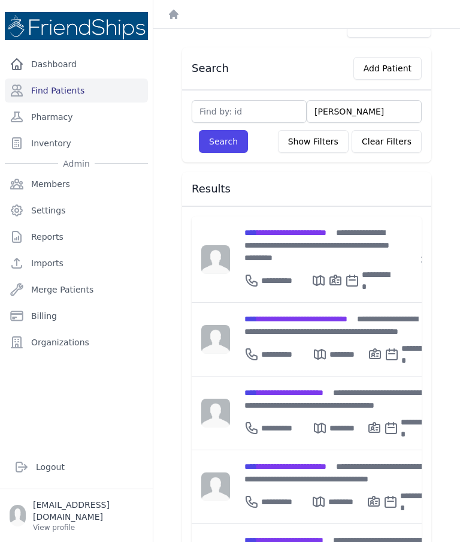
scroll to position [29, 0]
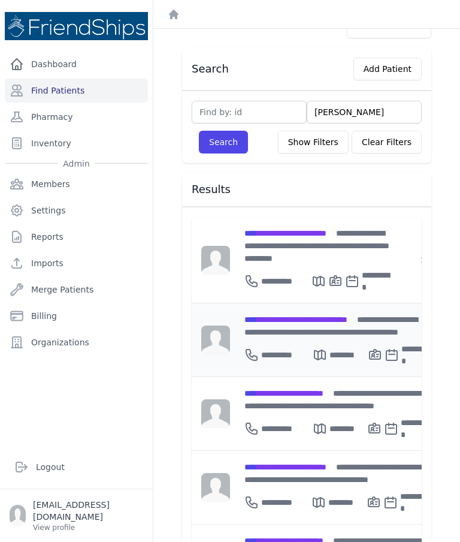
click at [304, 315] on span "**********" at bounding box center [295, 319] width 103 height 8
click at [263, 115] on input "text" at bounding box center [249, 112] width 115 height 23
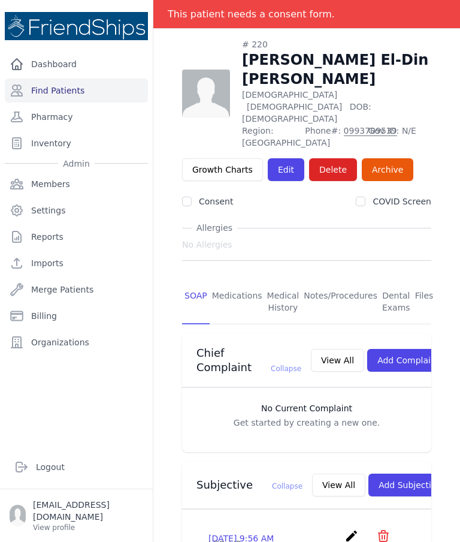
scroll to position [28, 0]
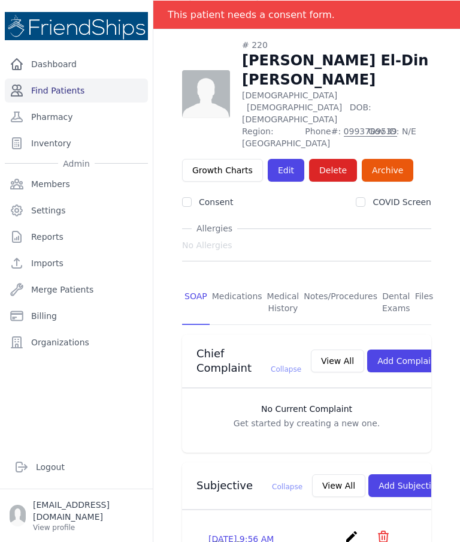
click at [84, 90] on link "Find Patients" at bounding box center [76, 91] width 143 height 24
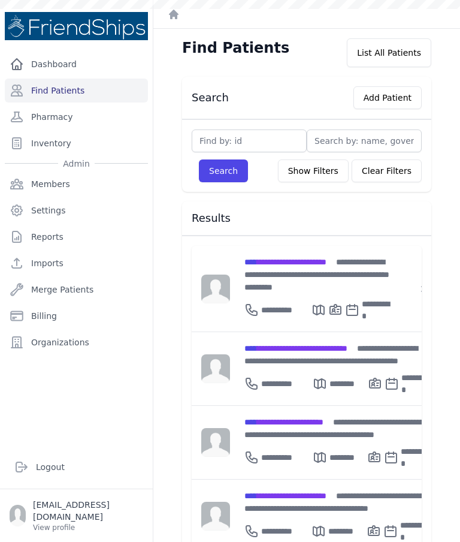
type input "7"
type input "746"
click at [223, 171] on button "Search" at bounding box center [223, 170] width 49 height 23
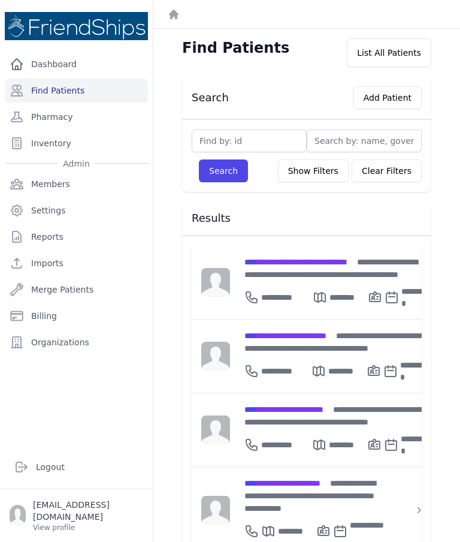
click at [252, 142] on input "text" at bounding box center [249, 140] width 115 height 23
type input "265"
click at [223, 171] on button "Search" at bounding box center [223, 170] width 49 height 23
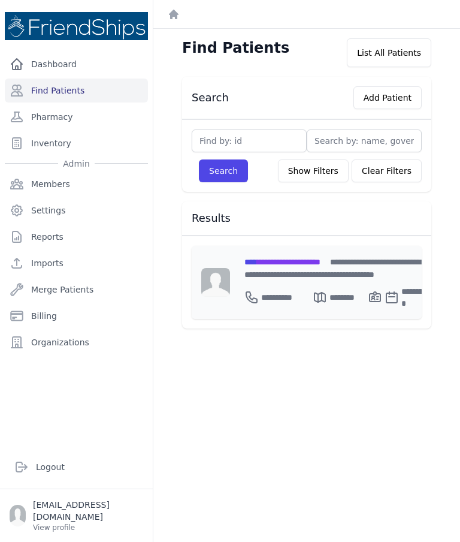
click at [307, 259] on span "**********" at bounding box center [282, 262] width 76 height 8
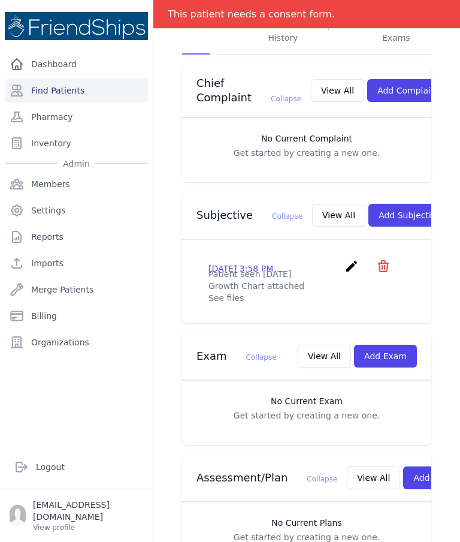
scroll to position [279, 0]
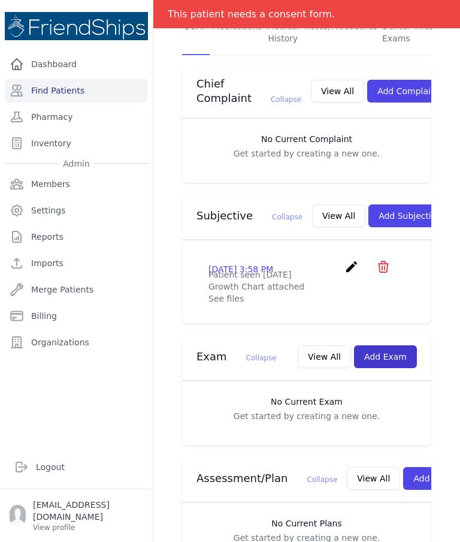
click at [393, 345] on button "Add Exam" at bounding box center [385, 356] width 63 height 23
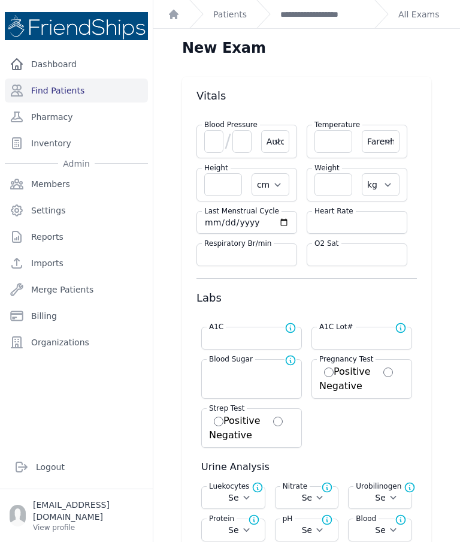
click at [222, 173] on input "number" at bounding box center [223, 184] width 38 height 23
type input "101.4"
click at [325, 130] on input "number" at bounding box center [334, 141] width 38 height 23
type input "36"
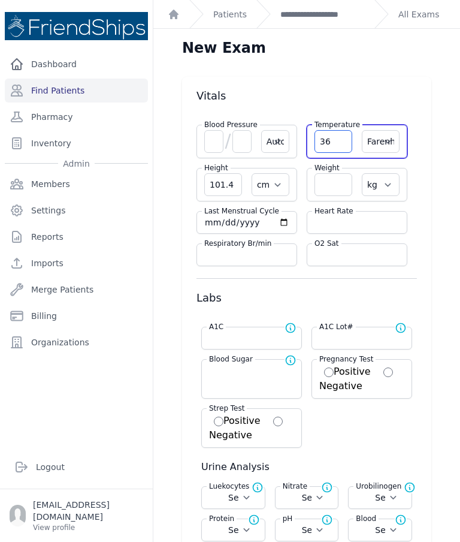
select select "Automatic"
select select "F"
select select "cm"
select select "kg"
select select
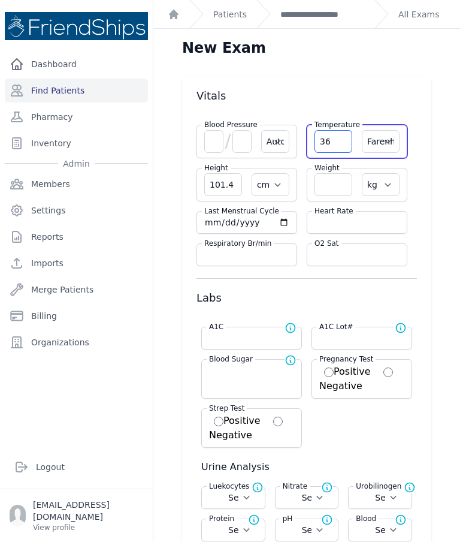
select select
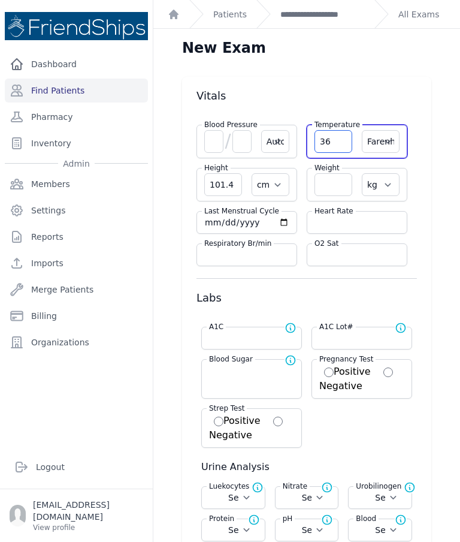
select select
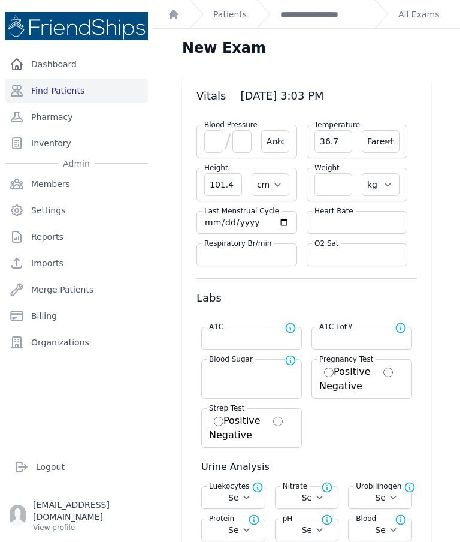
type input "36.7"
click at [381, 130] on select "Farenheit [PERSON_NAME]" at bounding box center [381, 141] width 38 height 23
select select "Automatic"
select select "cm"
select select "kg"
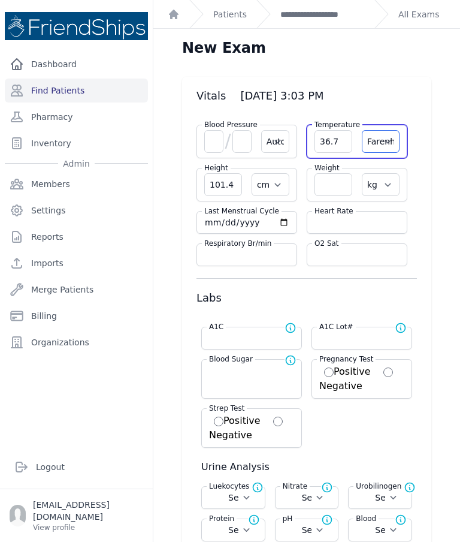
select select
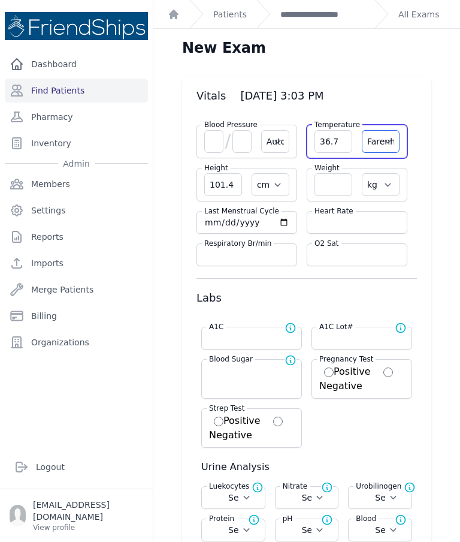
select select
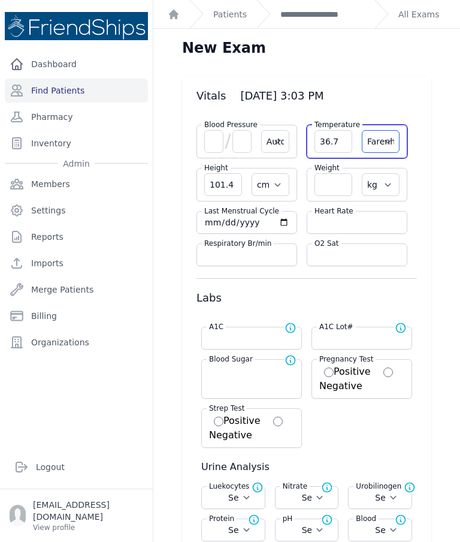
select select "C"
select select "Automatic"
select select "cm"
select select "kg"
select select
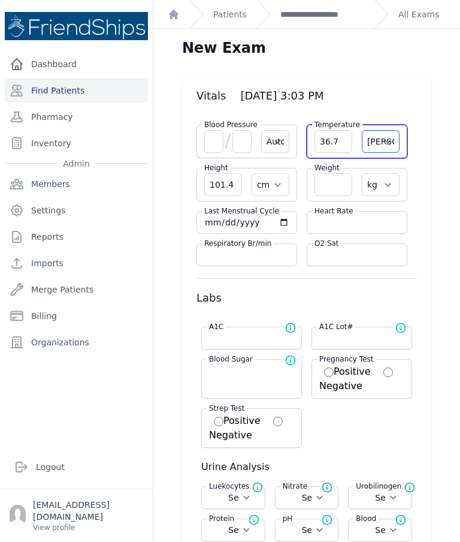
select select
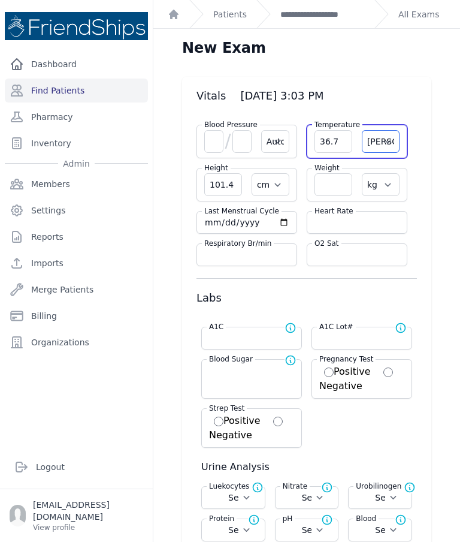
select select
click at [346, 216] on input "number" at bounding box center [357, 222] width 85 height 12
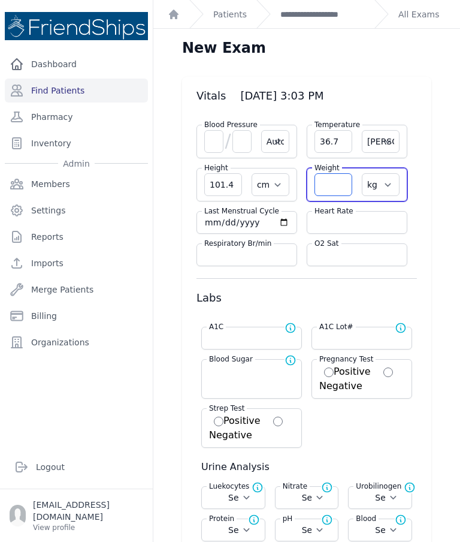
click at [320, 173] on input "number" at bounding box center [334, 184] width 38 height 23
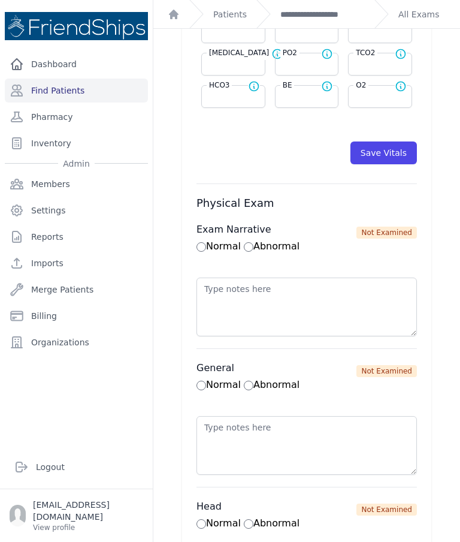
scroll to position [648, 0]
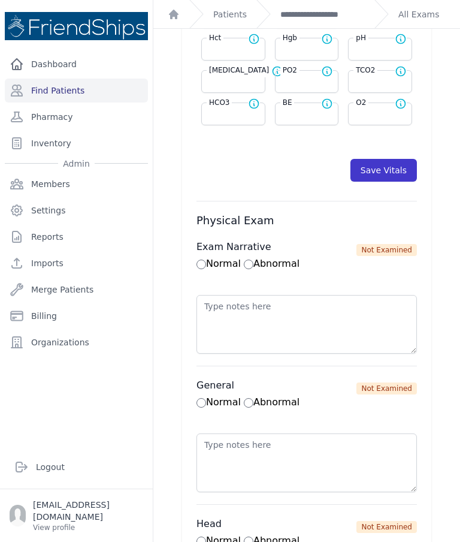
type input "14.4"
click at [393, 159] on button "Save Vitals" at bounding box center [384, 170] width 67 height 23
select select "Automatic"
select select "cm"
select select "kg"
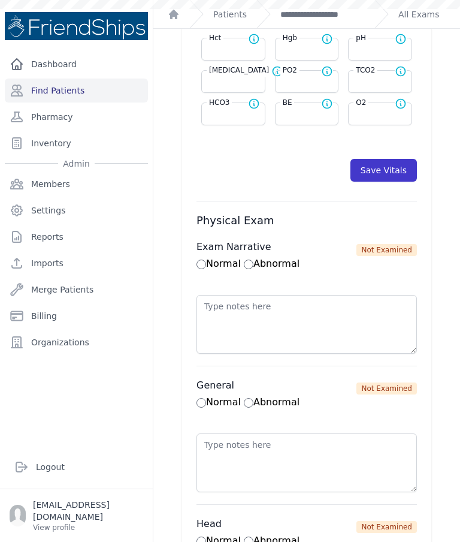
select select
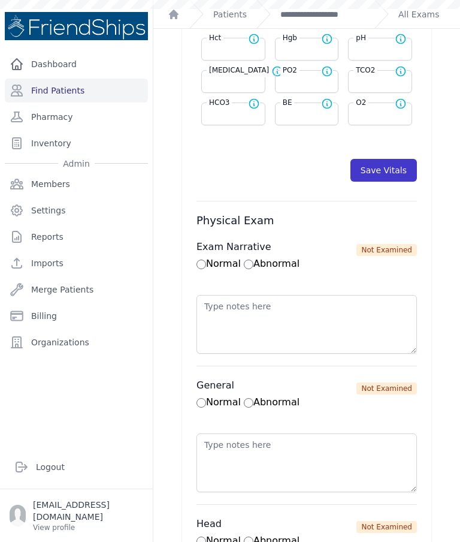
select select
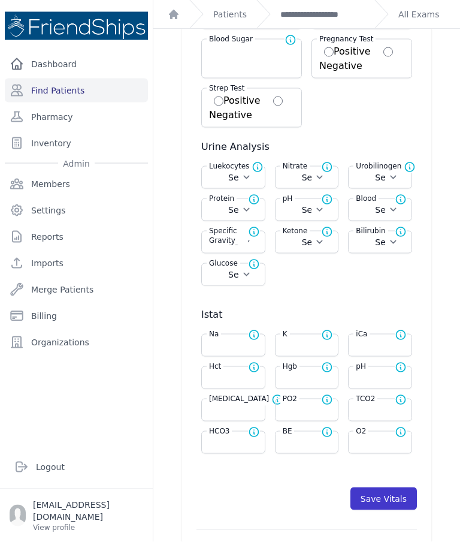
scroll to position [322, 0]
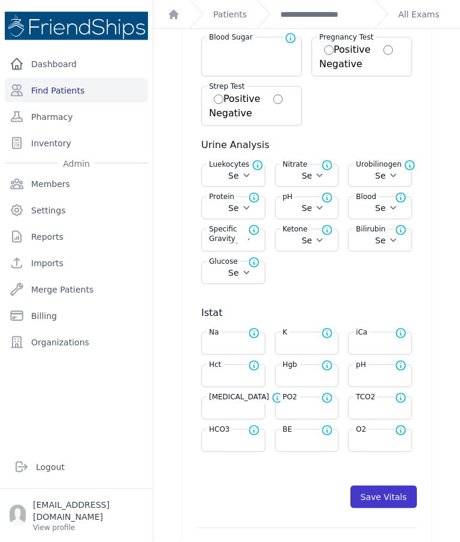
click at [392, 485] on button "Save Vitals" at bounding box center [384, 496] width 67 height 23
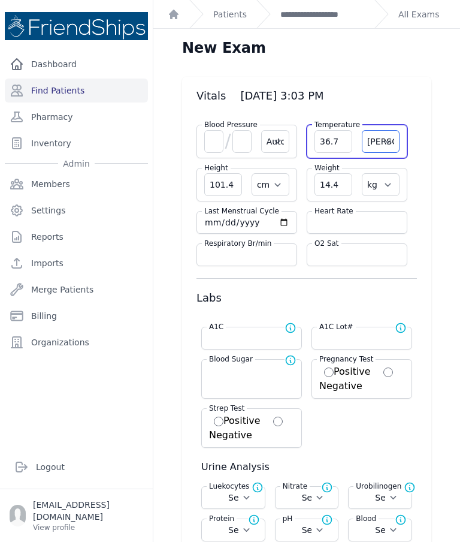
scroll to position [0, 0]
click at [318, 16] on link "**********" at bounding box center [322, 14] width 84 height 12
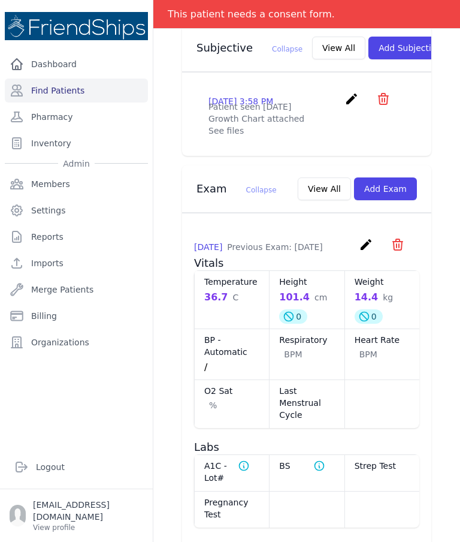
scroll to position [447, 0]
click at [364, 251] on icon "create" at bounding box center [366, 244] width 14 height 14
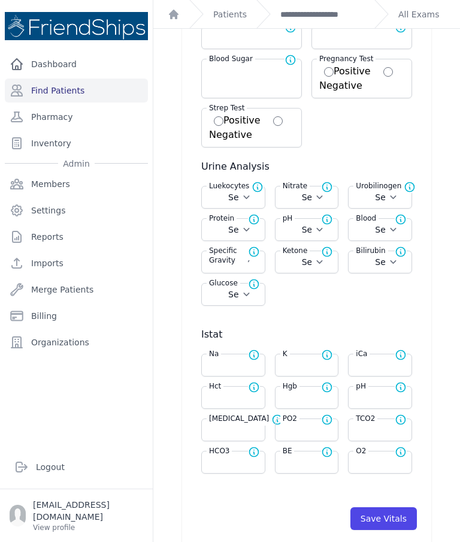
scroll to position [303, 0]
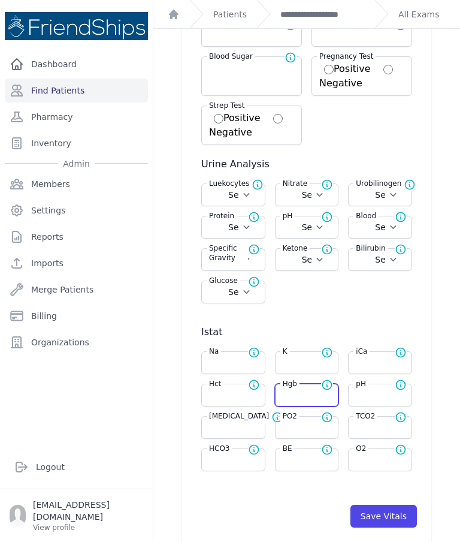
click at [300, 391] on input "number" at bounding box center [307, 395] width 49 height 12
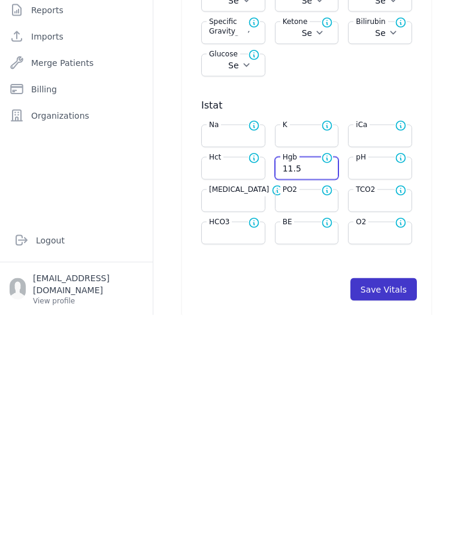
type input "11.5"
click at [397, 505] on button "Save Vitals" at bounding box center [384, 516] width 67 height 23
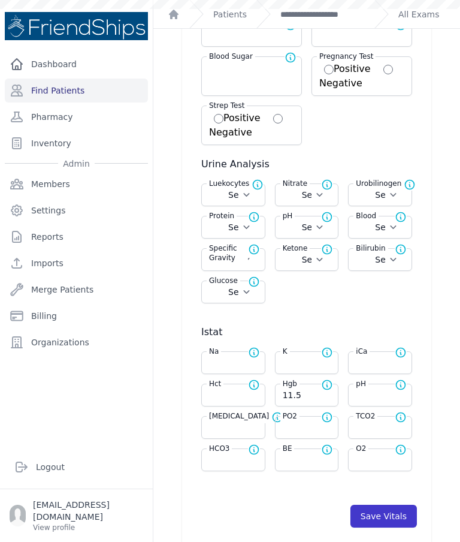
select select "Automatic"
select select "C"
select select "cm"
select select "kg"
select select
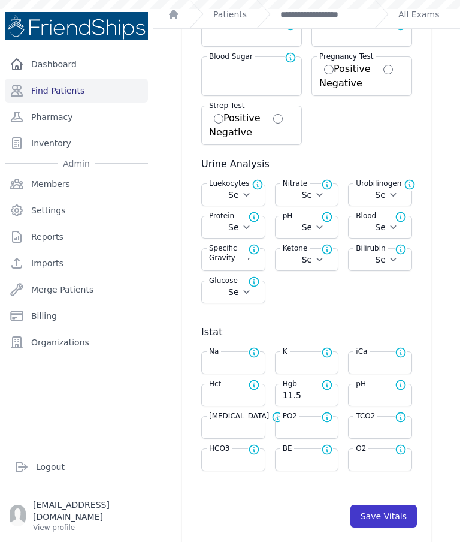
select select
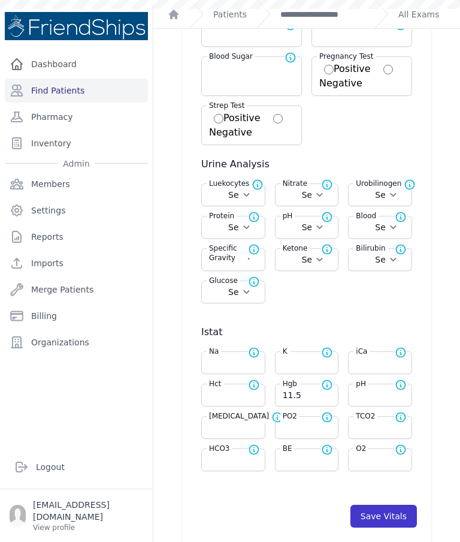
select select
click at [391, 505] on button "Save Vitals" at bounding box center [384, 516] width 67 height 23
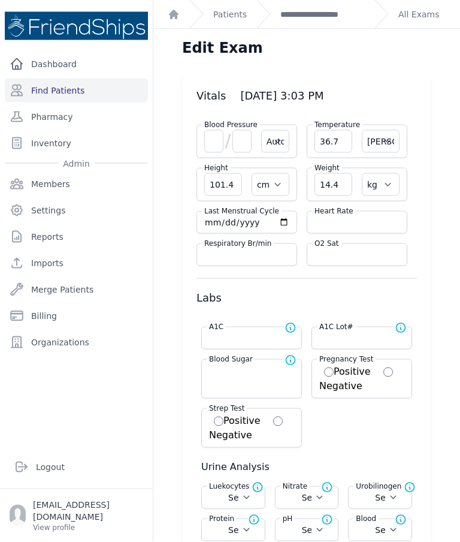
scroll to position [0, 0]
click at [328, 19] on link "**********" at bounding box center [322, 14] width 84 height 12
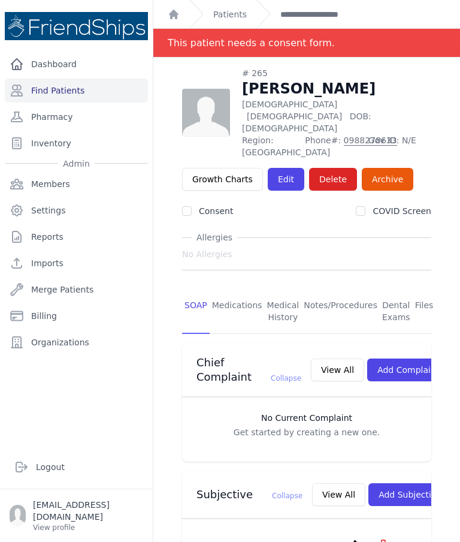
click at [104, 436] on div "Dashboard Find Patients Pharmacy Inventory Admin Members Settings Reports Impor…" at bounding box center [76, 244] width 153 height 384
click at [110, 424] on div "Dashboard Find Patients Pharmacy Inventory Admin Members Settings Reports Impor…" at bounding box center [76, 244] width 153 height 384
click at [80, 91] on link "Find Patients" at bounding box center [76, 91] width 143 height 24
